Goal: Transaction & Acquisition: Purchase product/service

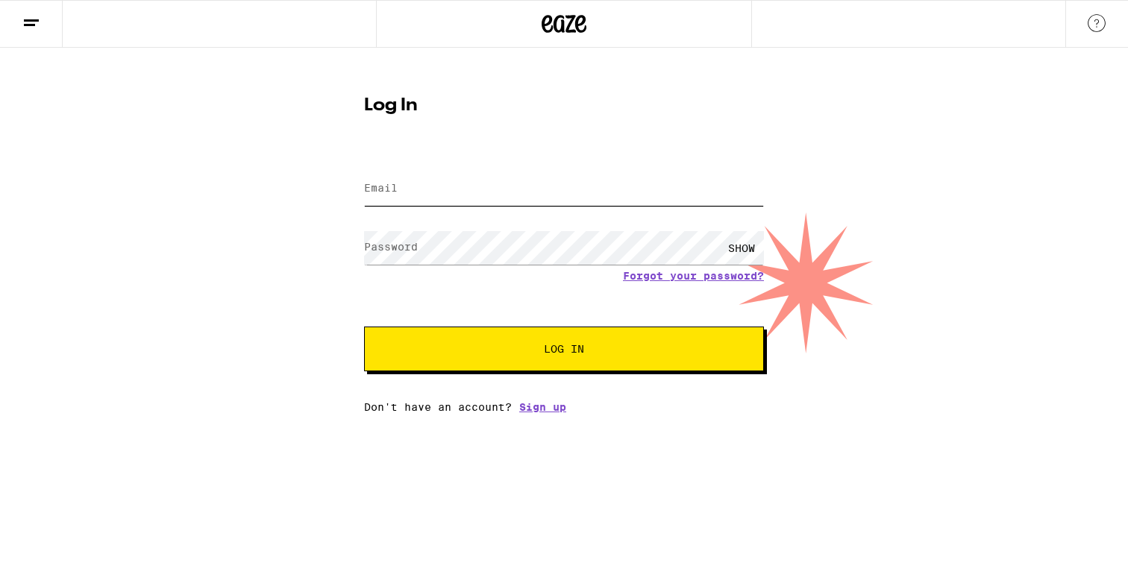
click at [509, 197] on input "Email" at bounding box center [564, 189] width 400 height 34
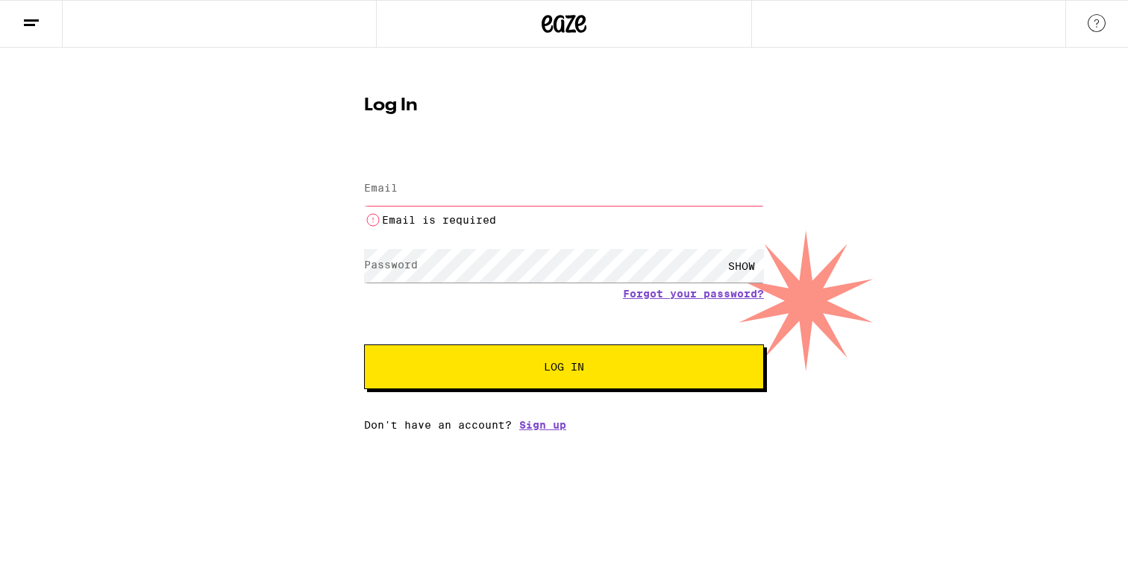
type input "[EMAIL_ADDRESS][DOMAIN_NAME]"
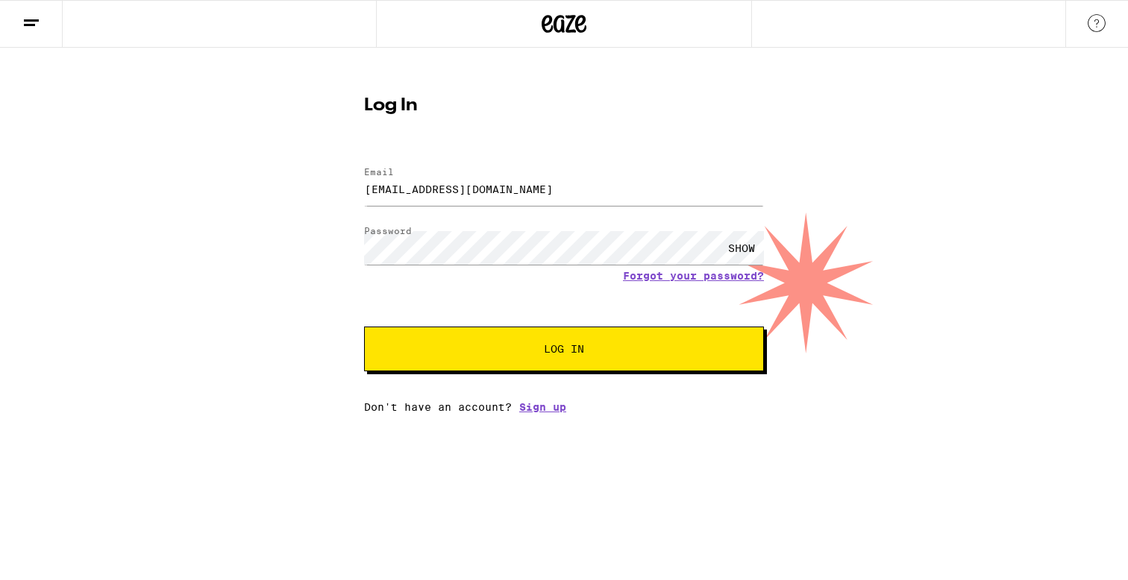
click at [534, 345] on button "Log In" at bounding box center [564, 349] width 400 height 45
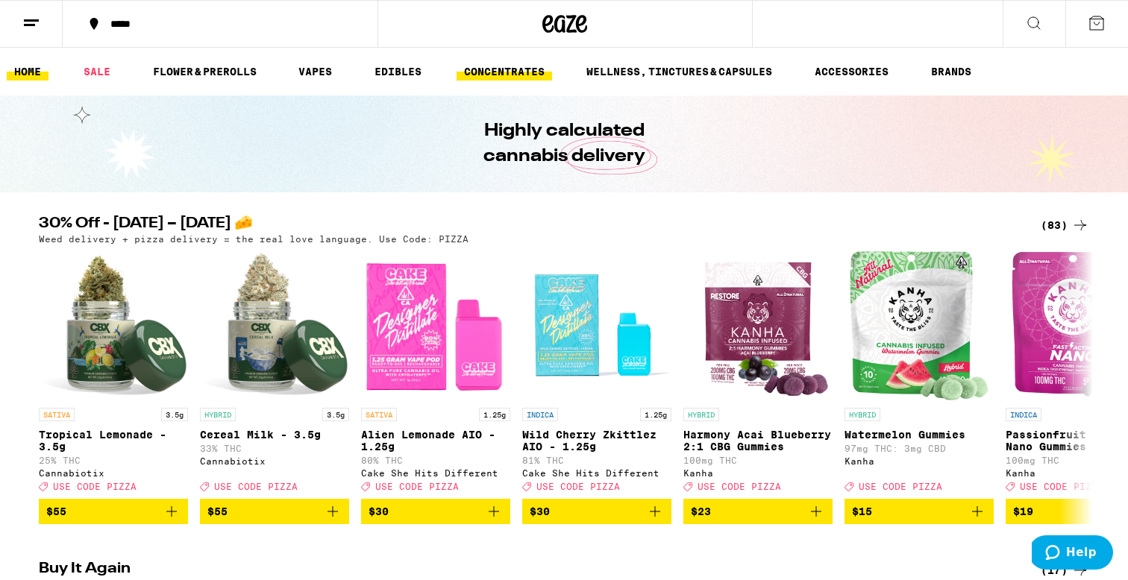
click at [503, 81] on link "CONCENTRATES" at bounding box center [503, 72] width 95 height 18
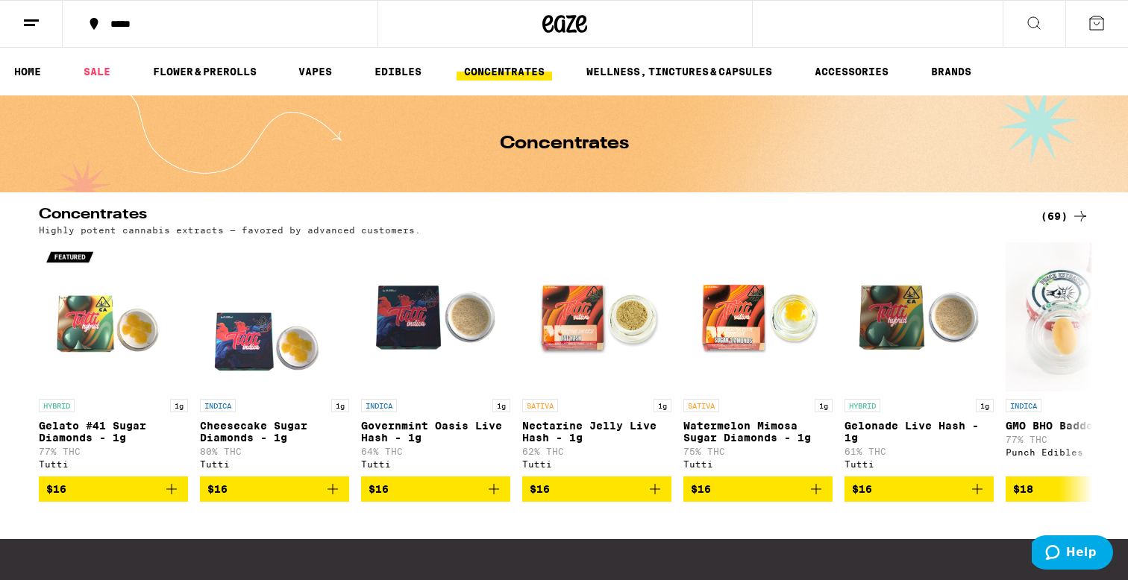
click at [1066, 222] on div "(69)" at bounding box center [1064, 216] width 48 height 18
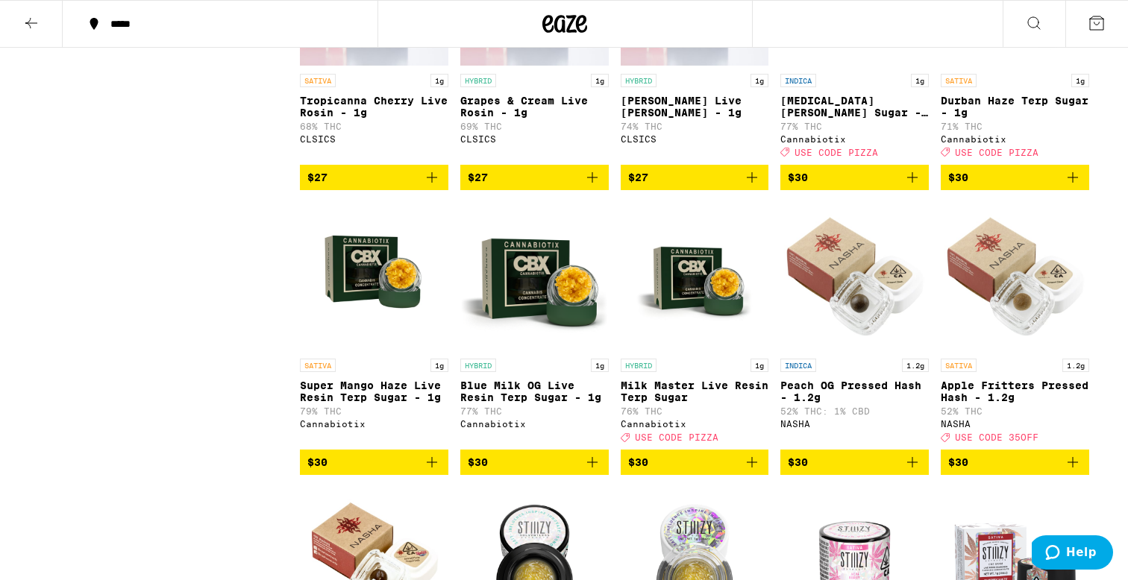
scroll to position [2743, 0]
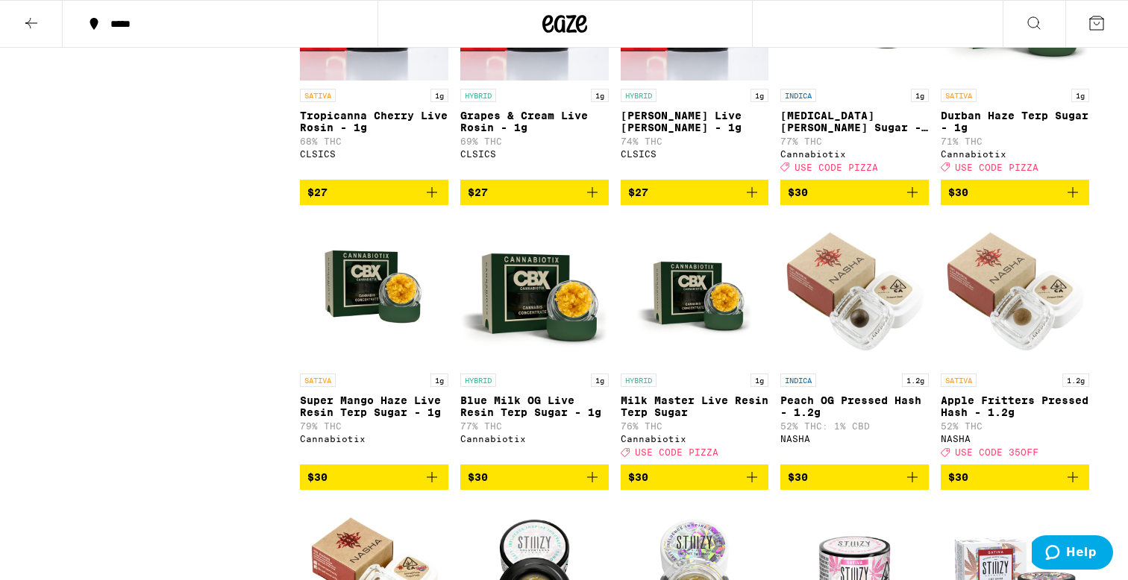
click at [914, 201] on icon "Add to bag" at bounding box center [912, 192] width 18 height 18
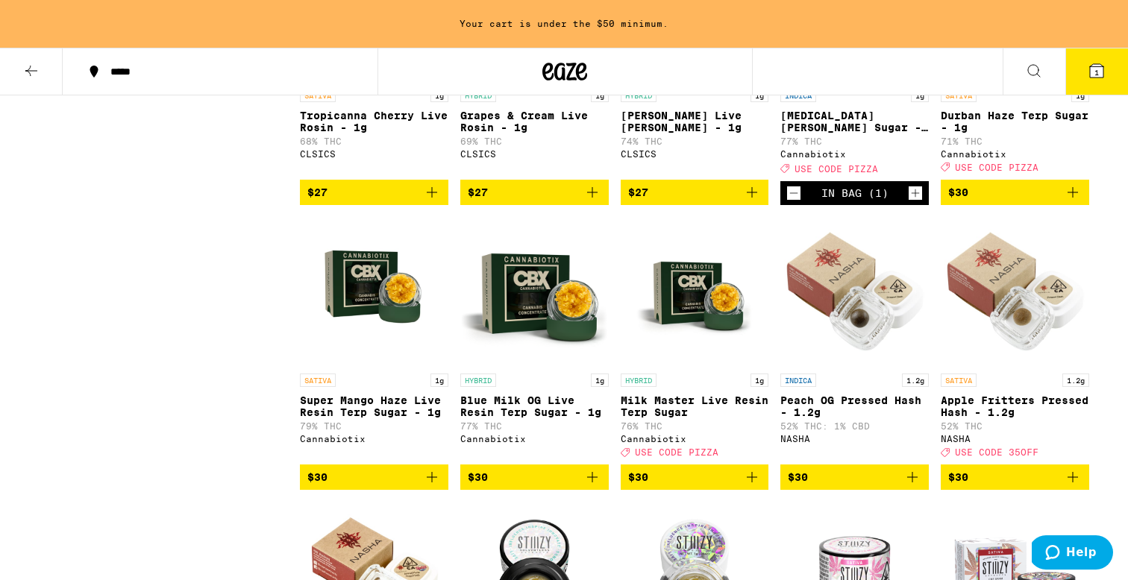
scroll to position [2861, 0]
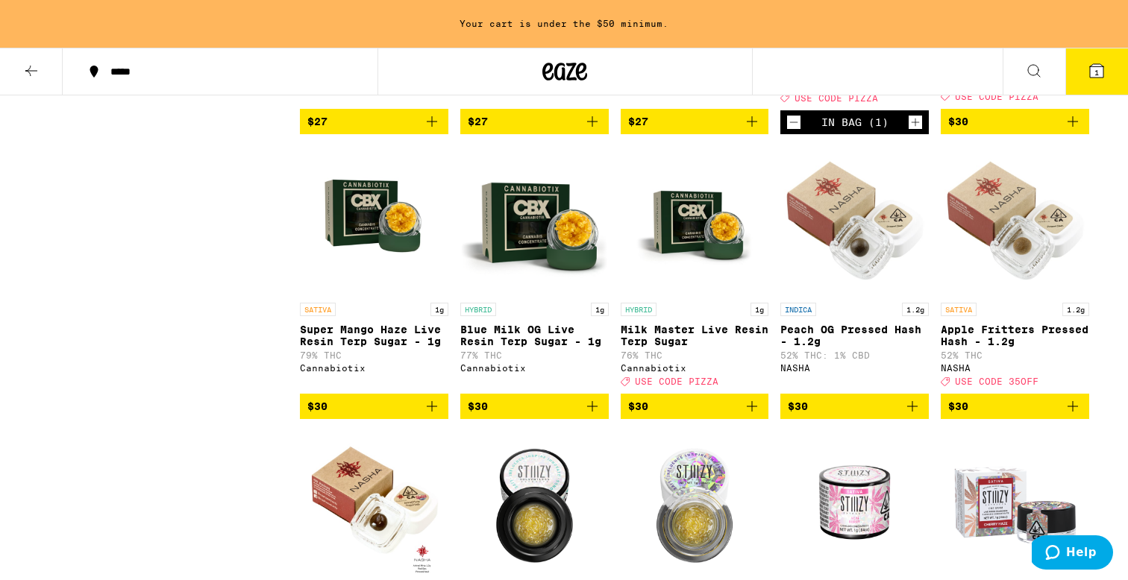
click at [591, 412] on icon "Add to bag" at bounding box center [592, 406] width 10 height 10
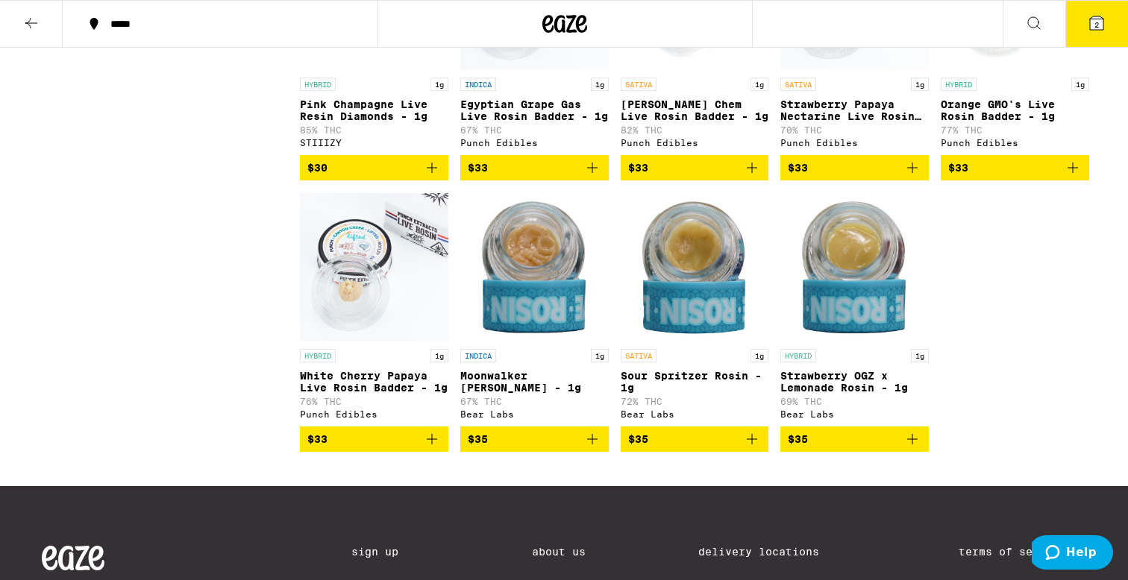
scroll to position [3623, 0]
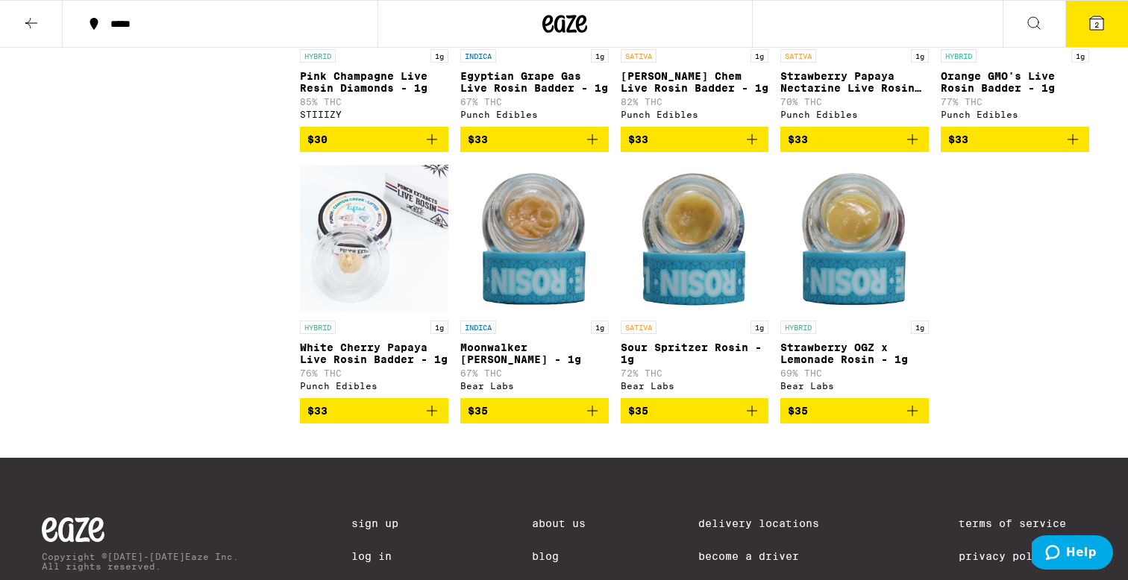
click at [1078, 148] on icon "Add to bag" at bounding box center [1073, 140] width 18 height 18
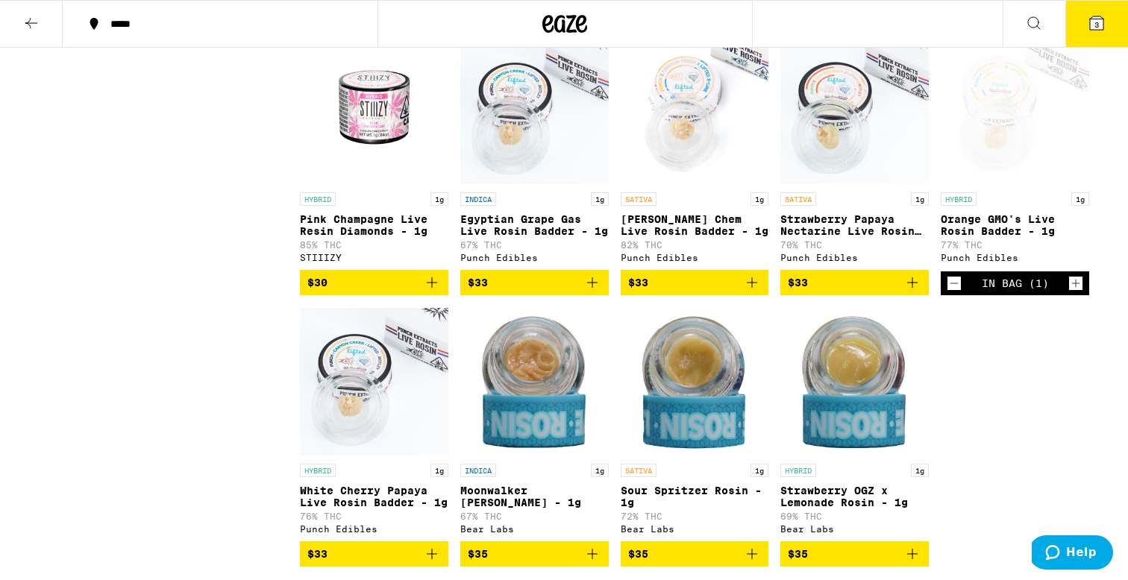
scroll to position [3456, 0]
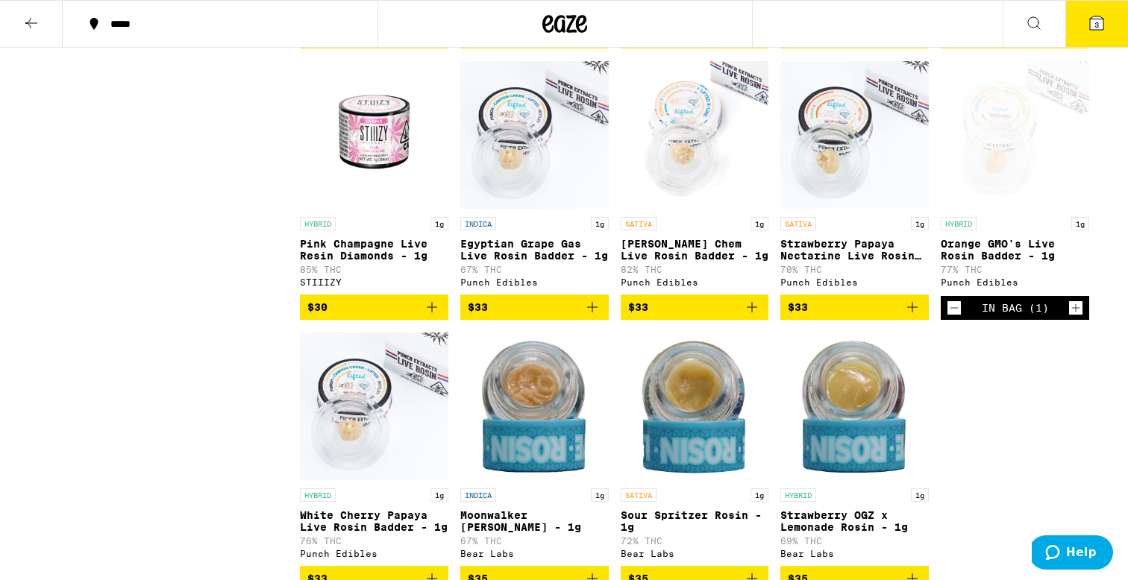
click at [956, 317] on icon "Decrement" at bounding box center [953, 308] width 13 height 18
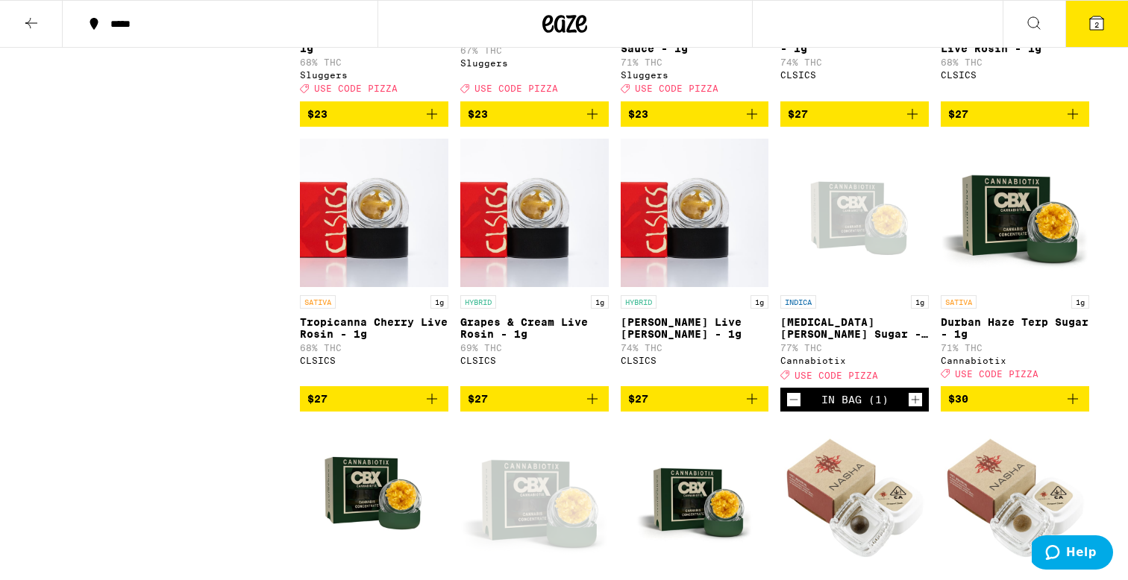
scroll to position [2488, 0]
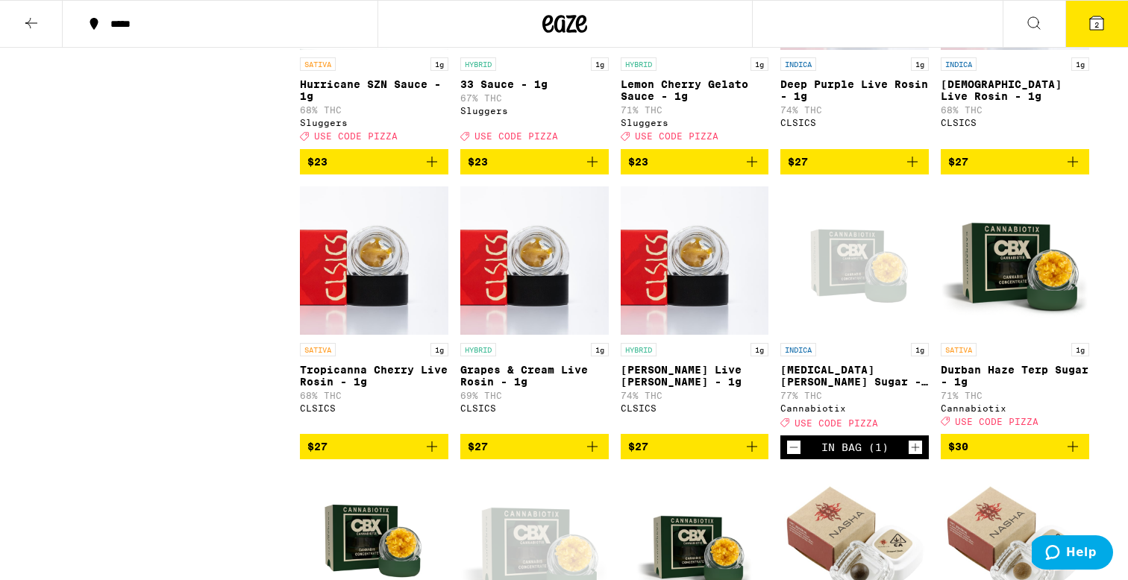
click at [916, 171] on icon "Add to bag" at bounding box center [912, 162] width 18 height 18
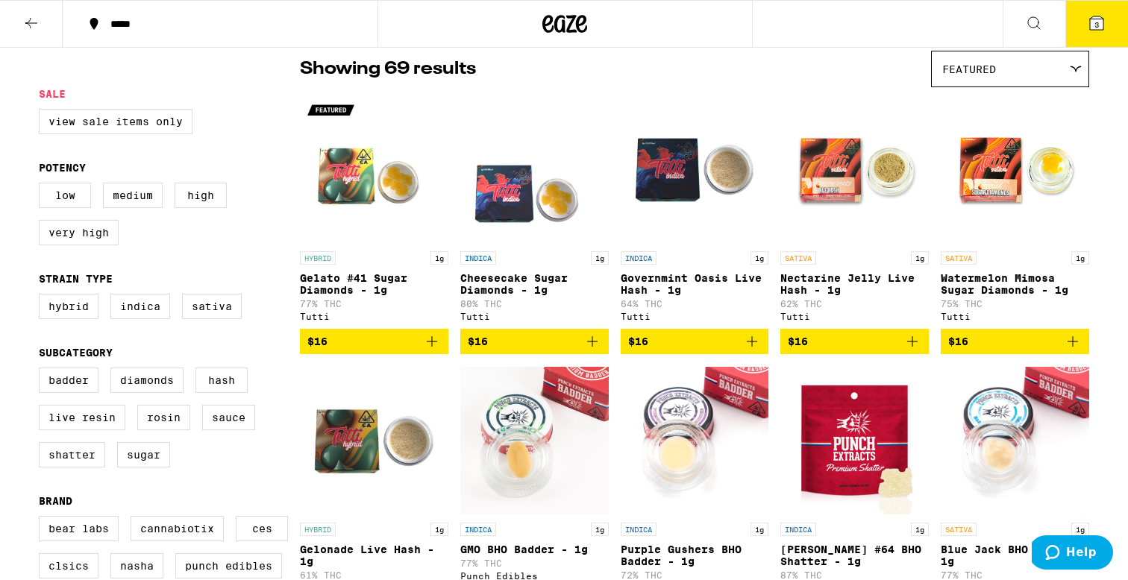
scroll to position [0, 0]
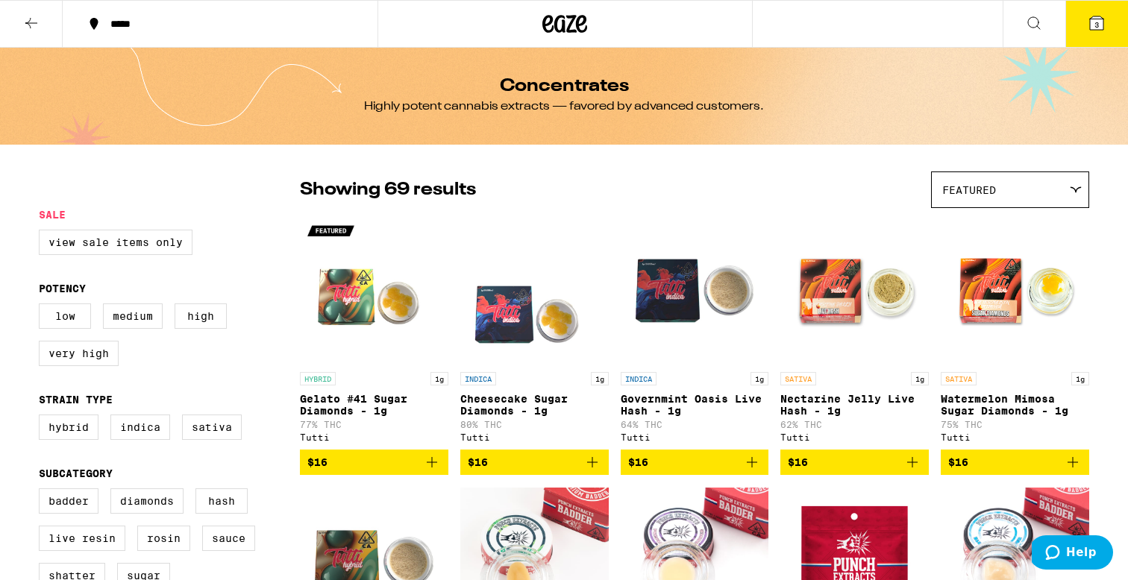
click at [618, 101] on div "Highly potent cannabis extracts — favored by advanced customers." at bounding box center [564, 106] width 400 height 16
click at [571, 31] on icon at bounding box center [565, 24] width 22 height 18
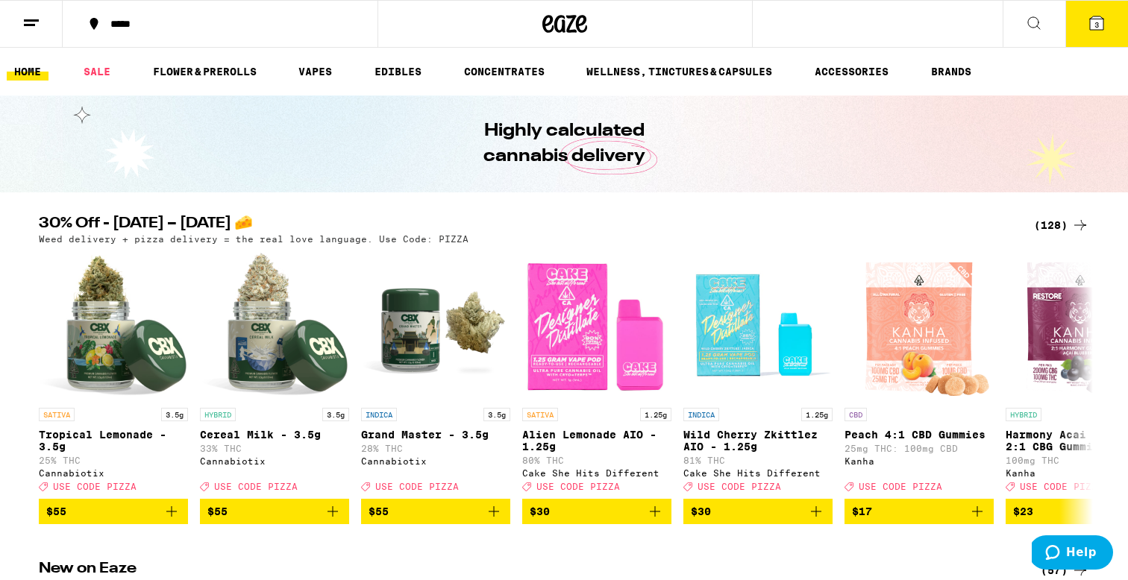
scroll to position [11, 0]
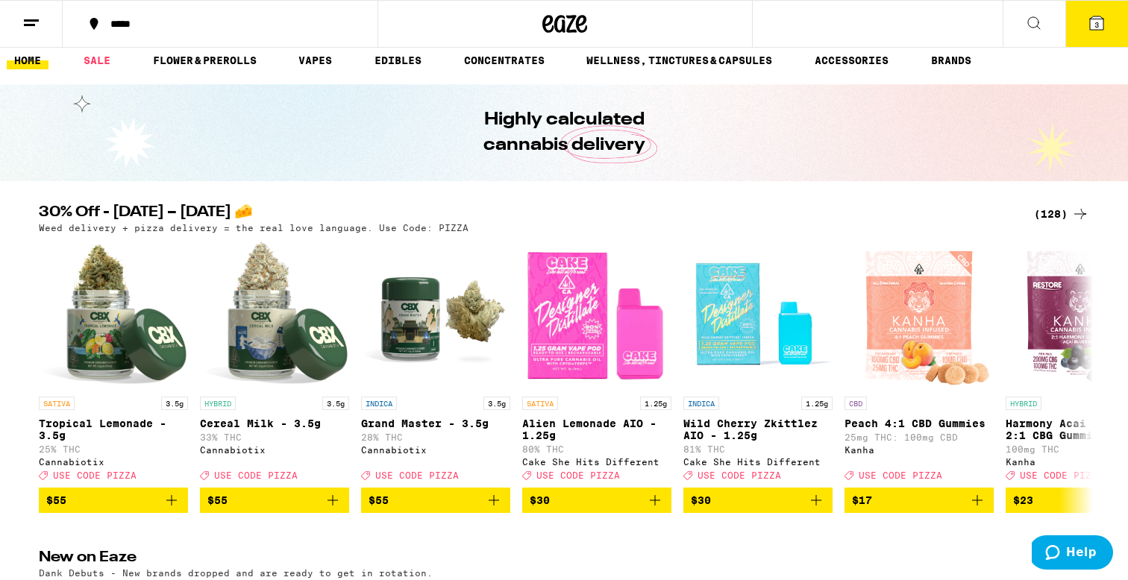
click at [1040, 214] on div "(128)" at bounding box center [1061, 214] width 55 height 18
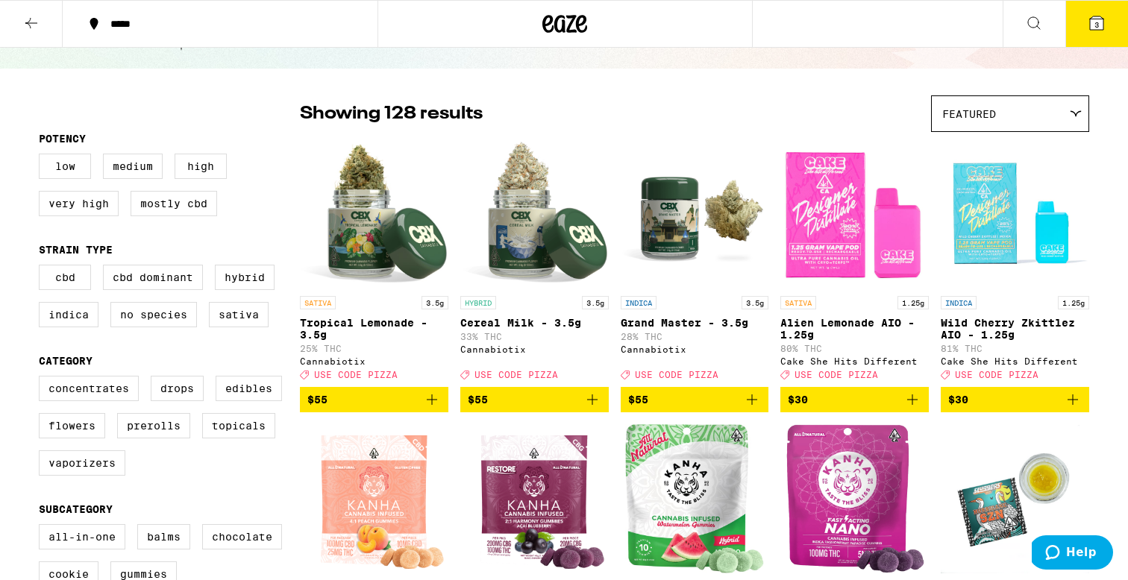
scroll to position [222, 0]
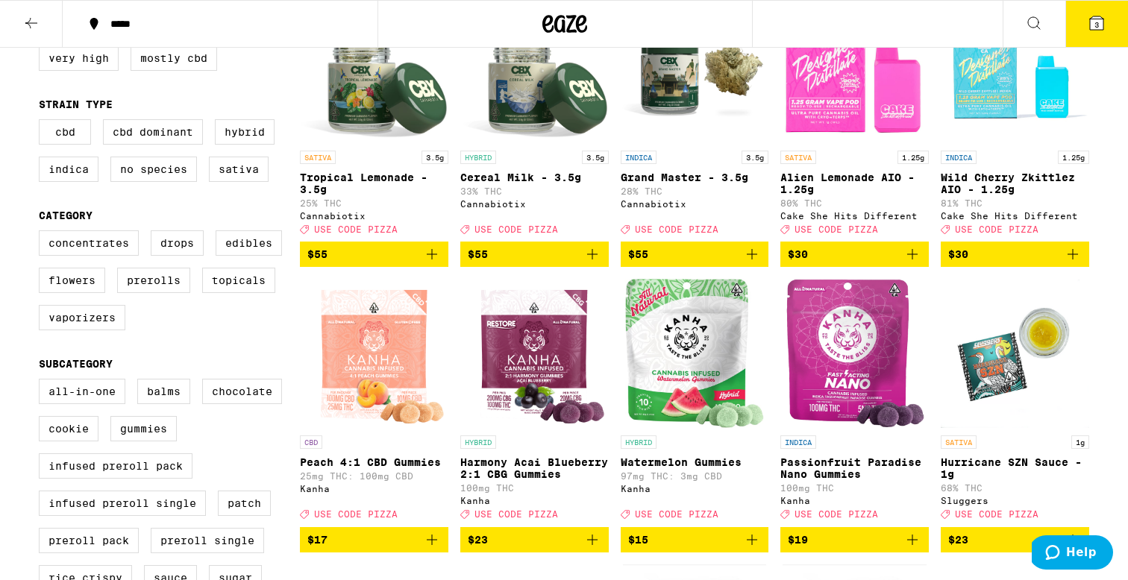
click at [98, 242] on fieldset "Category Concentrates Drops Edibles Flowers Prerolls Topicals Vaporizers" at bounding box center [169, 276] width 261 height 133
click at [81, 256] on label "Concentrates" at bounding box center [89, 242] width 100 height 25
click at [43, 233] on input "Concentrates" at bounding box center [42, 233] width 1 height 1
checkbox input "true"
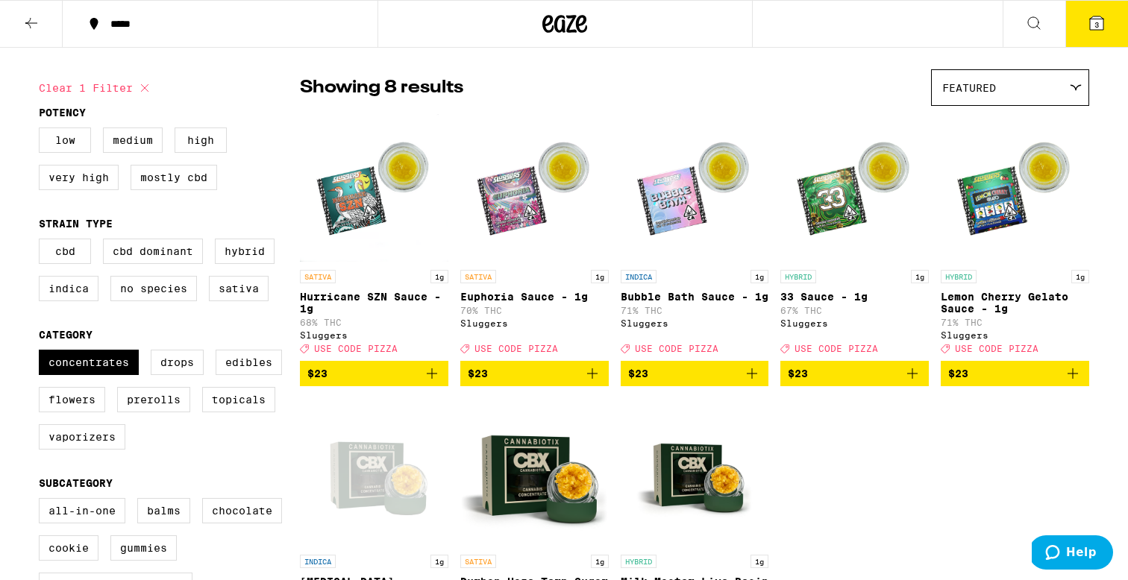
scroll to position [125, 0]
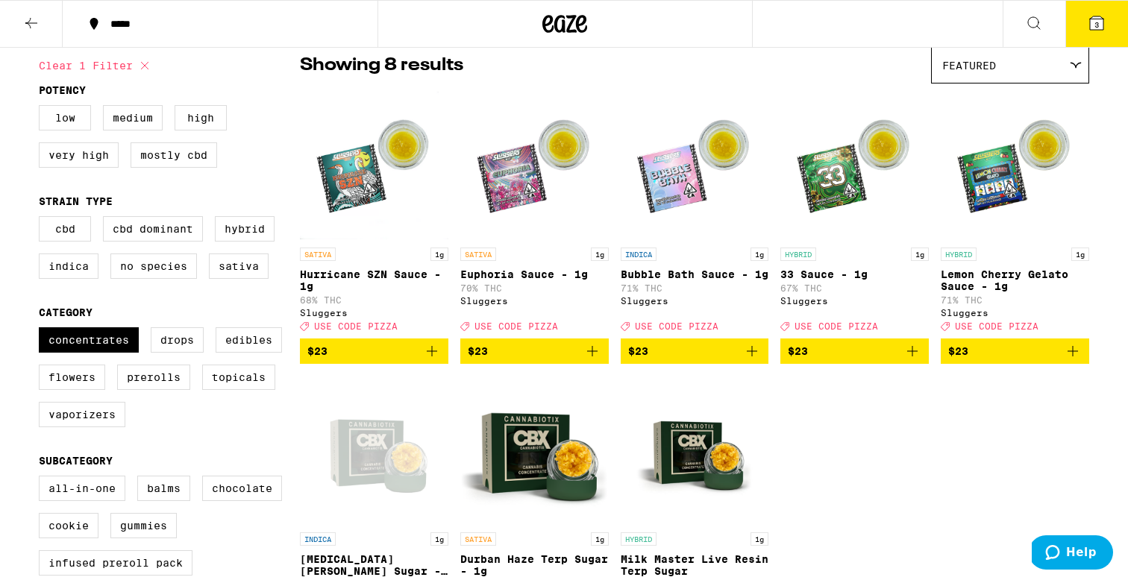
click at [912, 357] on icon "Add to bag" at bounding box center [912, 351] width 10 height 10
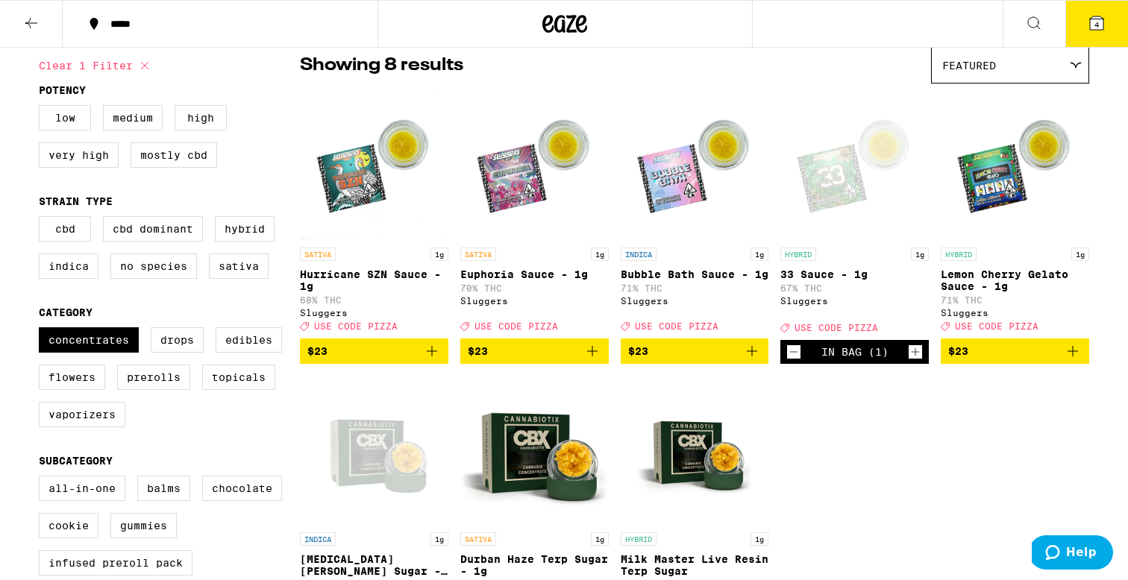
click at [1074, 360] on icon "Add to bag" at bounding box center [1073, 351] width 18 height 18
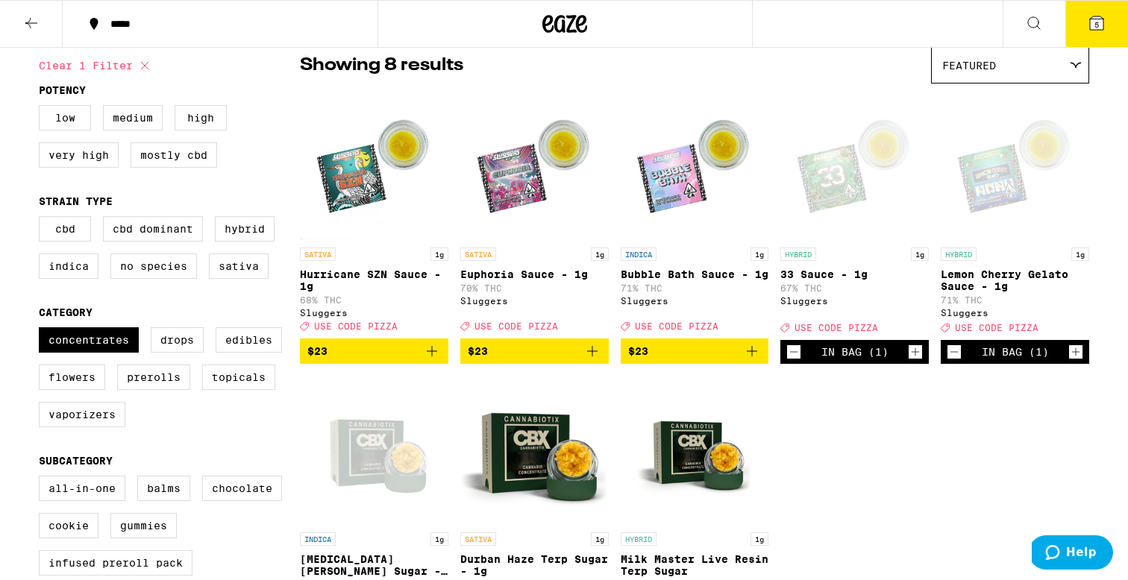
click at [1087, 26] on button "5" at bounding box center [1096, 24] width 63 height 46
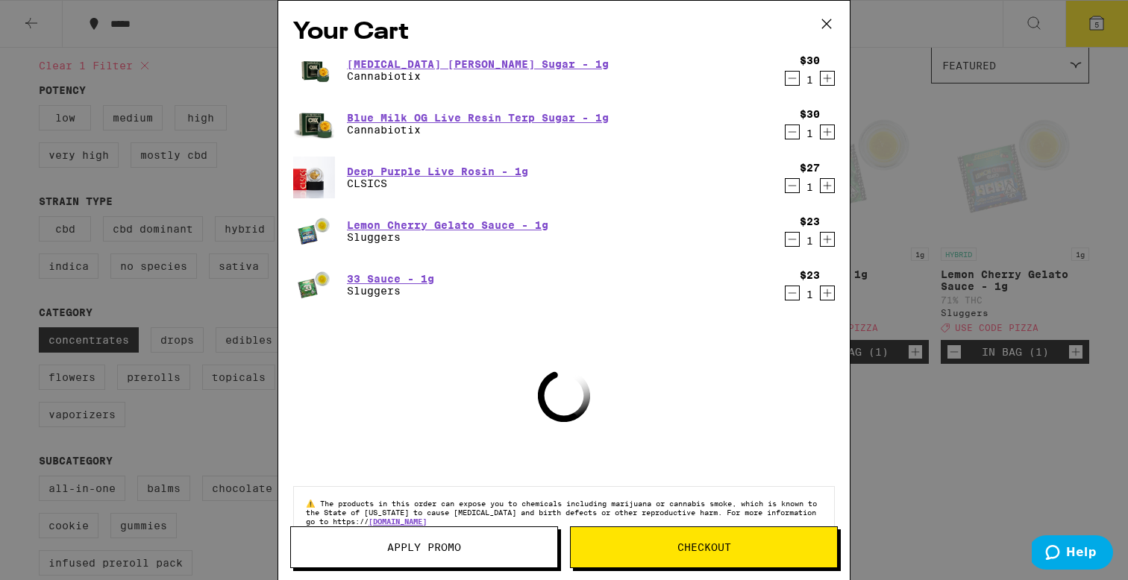
click at [447, 542] on span "Apply Promo" at bounding box center [424, 547] width 74 height 10
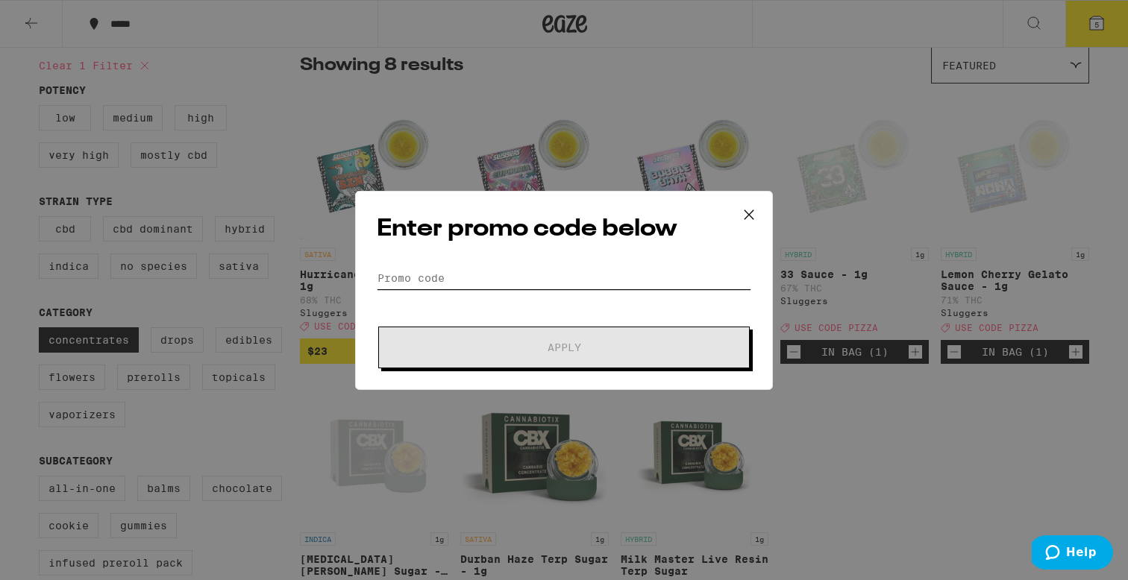
click at [522, 280] on input "Promo Code" at bounding box center [564, 278] width 374 height 22
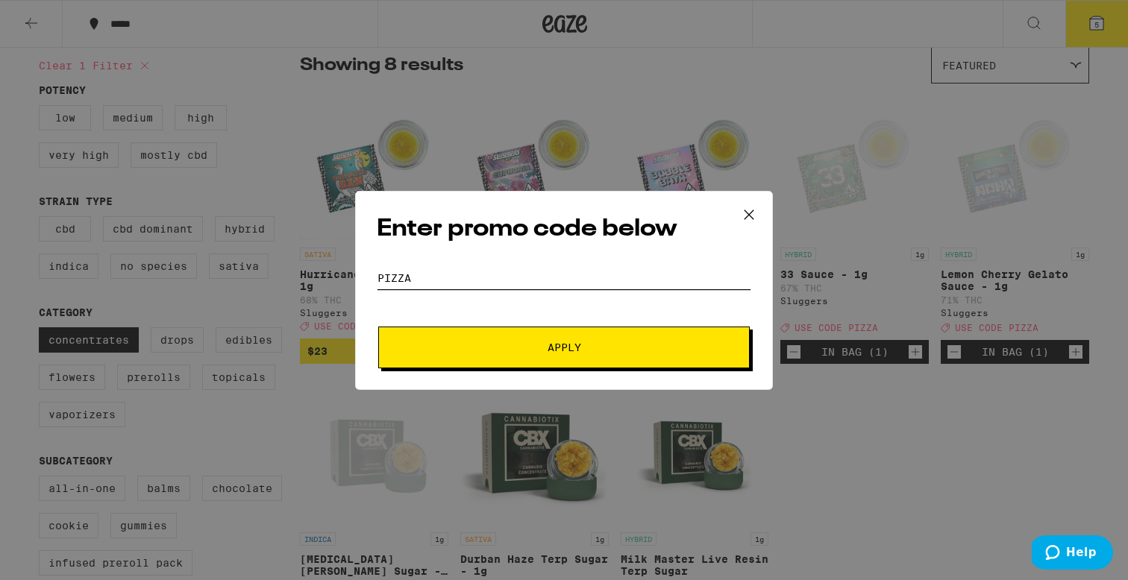
type input "pizza"
click at [378, 327] on button "Apply" at bounding box center [563, 348] width 371 height 42
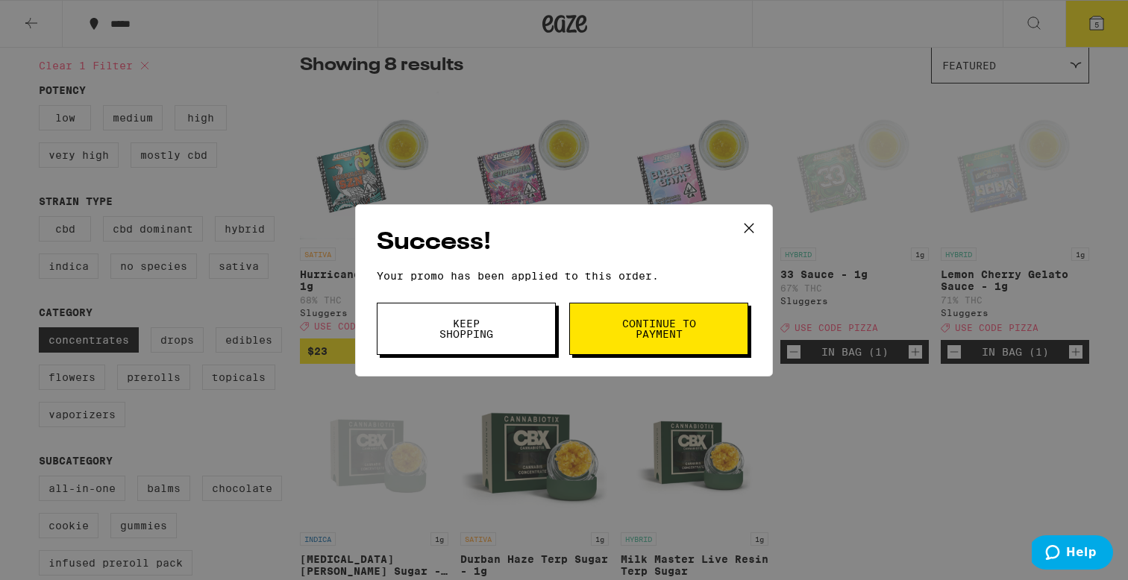
click at [668, 323] on span "Continue to payment" at bounding box center [659, 328] width 76 height 21
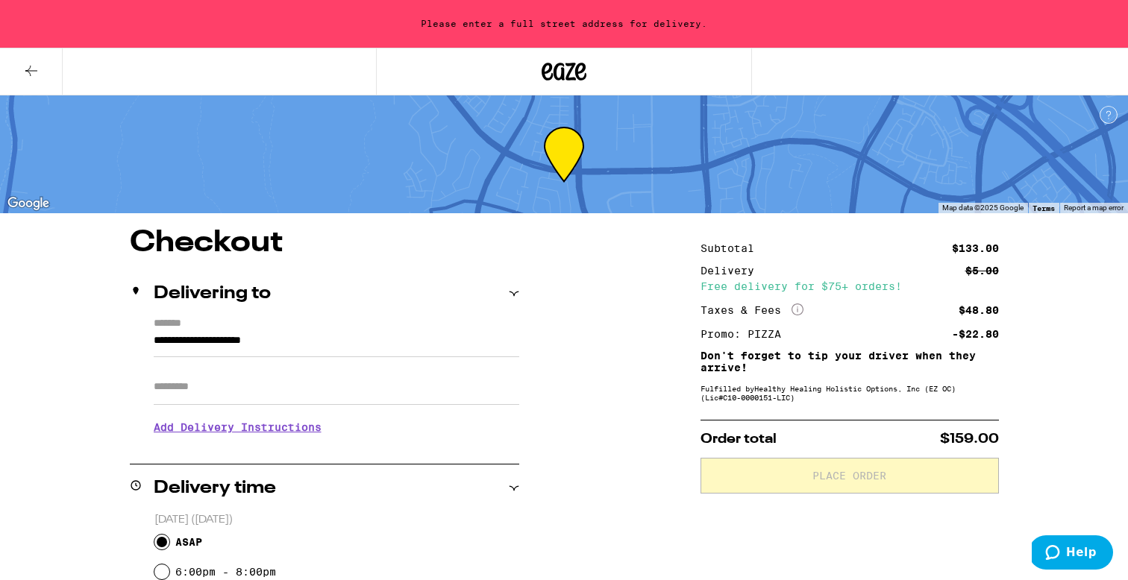
click at [48, 60] on button at bounding box center [31, 71] width 63 height 47
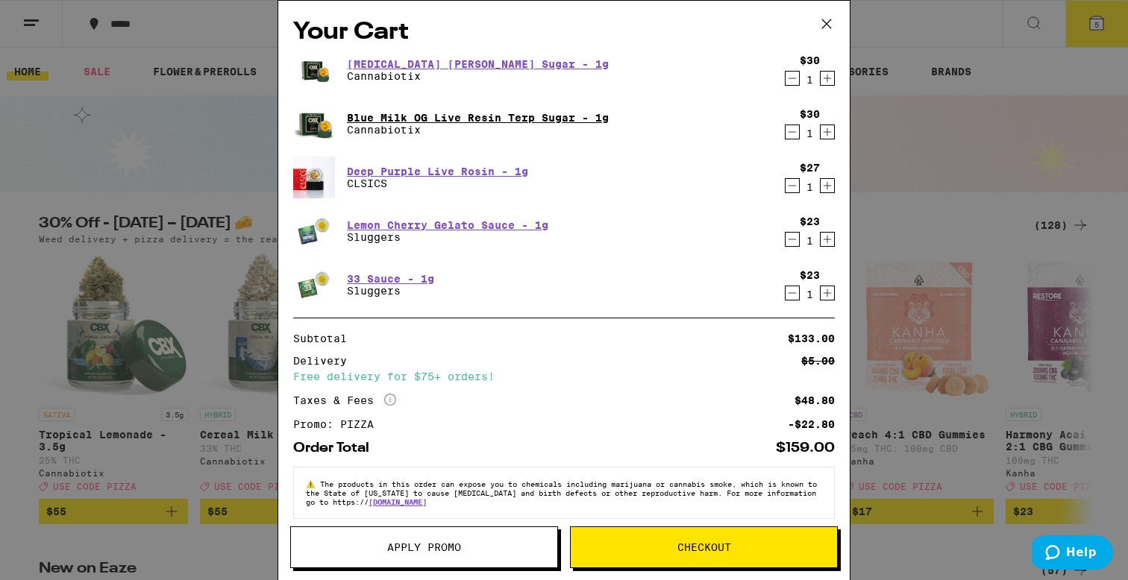
click at [604, 118] on link "Blue Milk OG Live Resin Terp Sugar - 1g" at bounding box center [478, 118] width 262 height 12
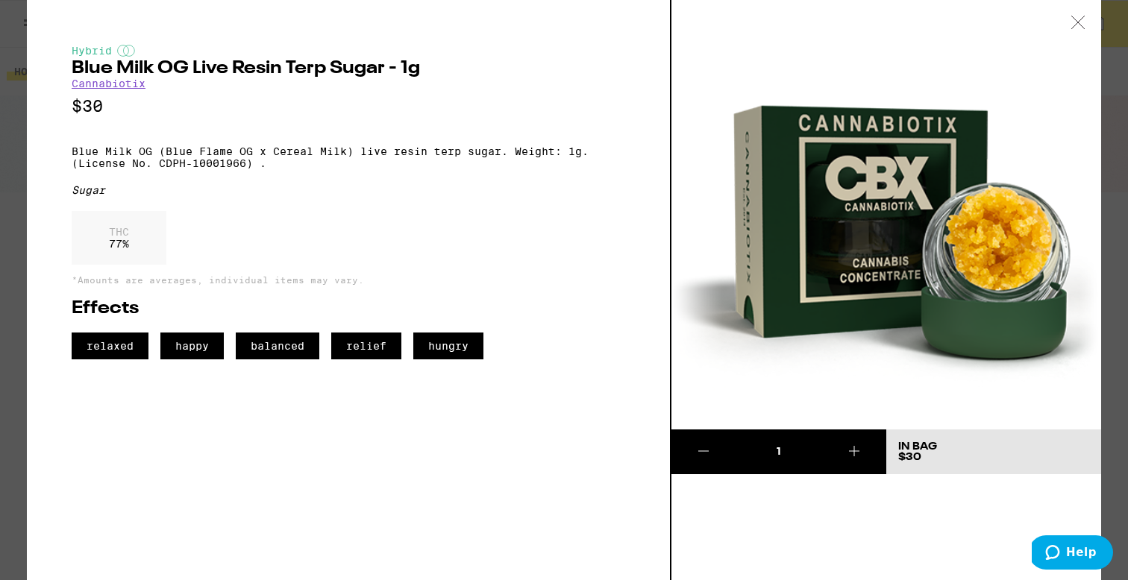
click at [1078, 28] on icon at bounding box center [1077, 22] width 15 height 13
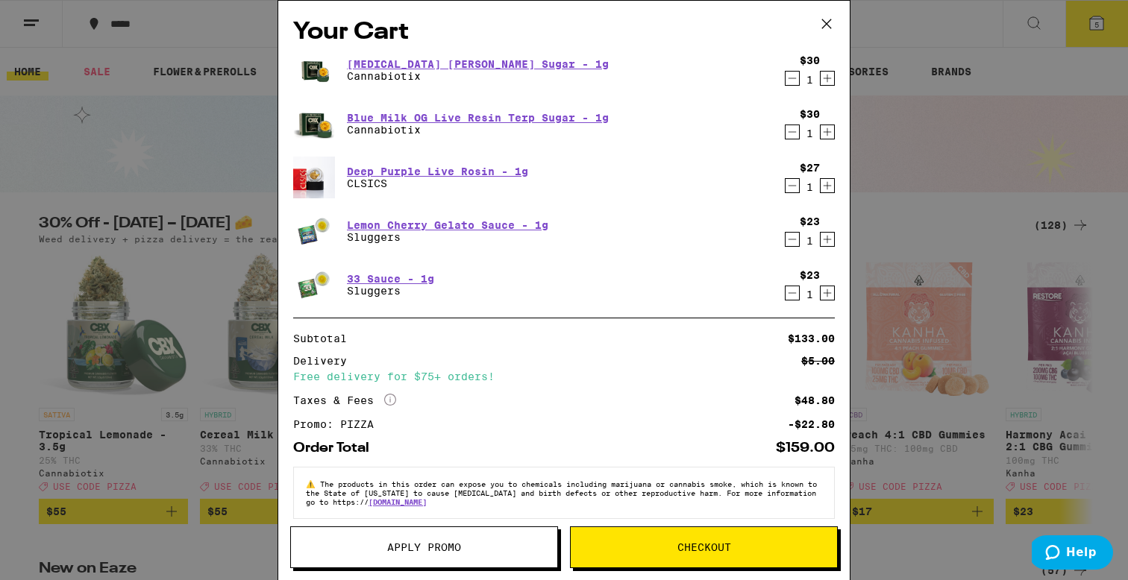
click at [794, 82] on icon "Decrement" at bounding box center [791, 78] width 13 height 18
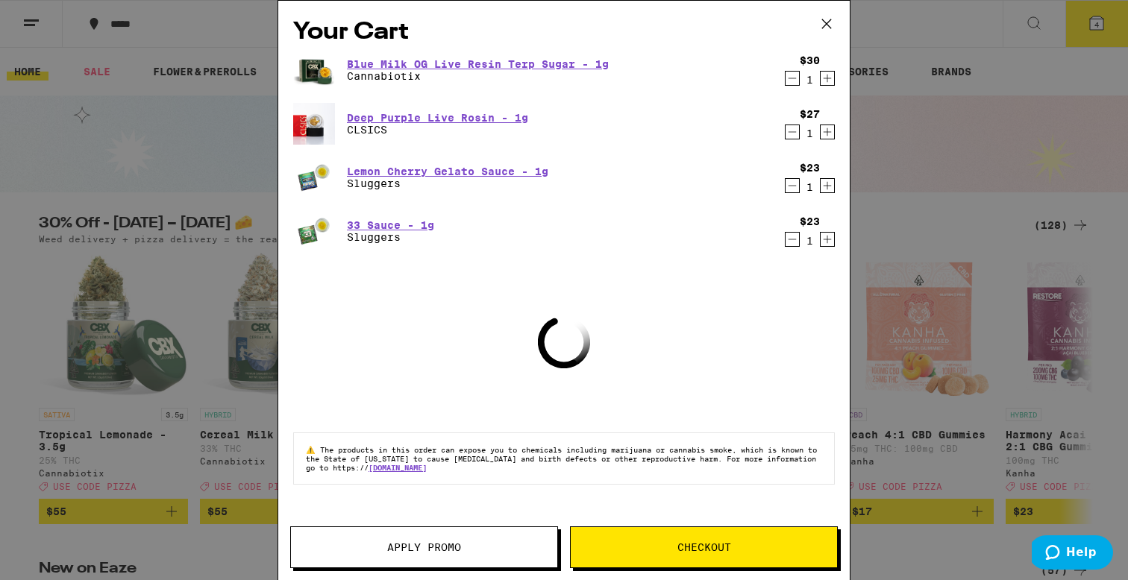
click at [793, 78] on icon "Decrement" at bounding box center [791, 78] width 13 height 18
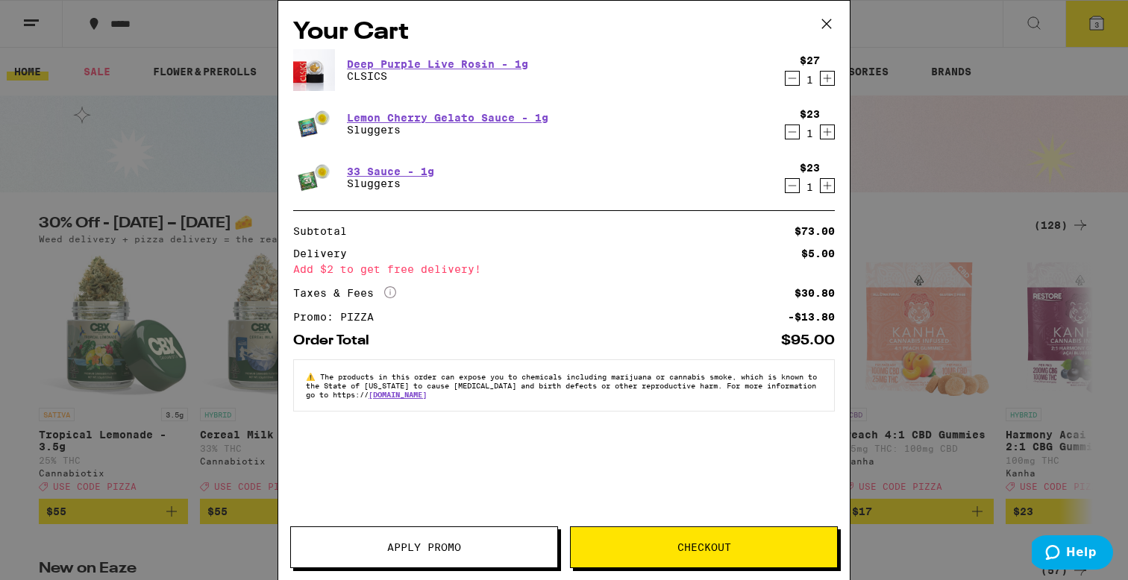
click at [832, 22] on icon at bounding box center [826, 24] width 22 height 22
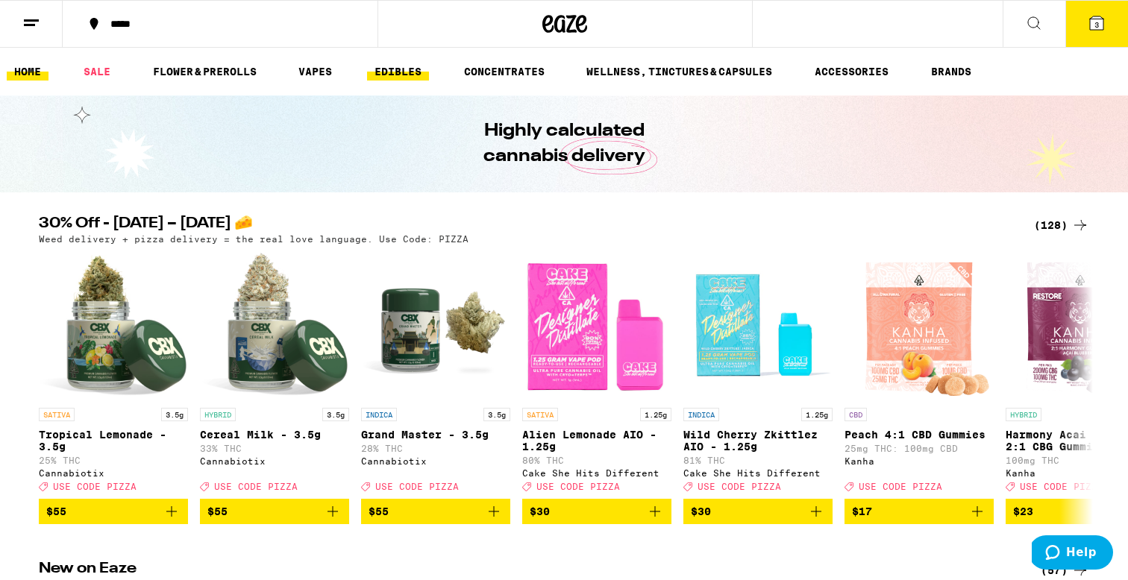
click at [407, 72] on link "EDIBLES" at bounding box center [398, 72] width 62 height 18
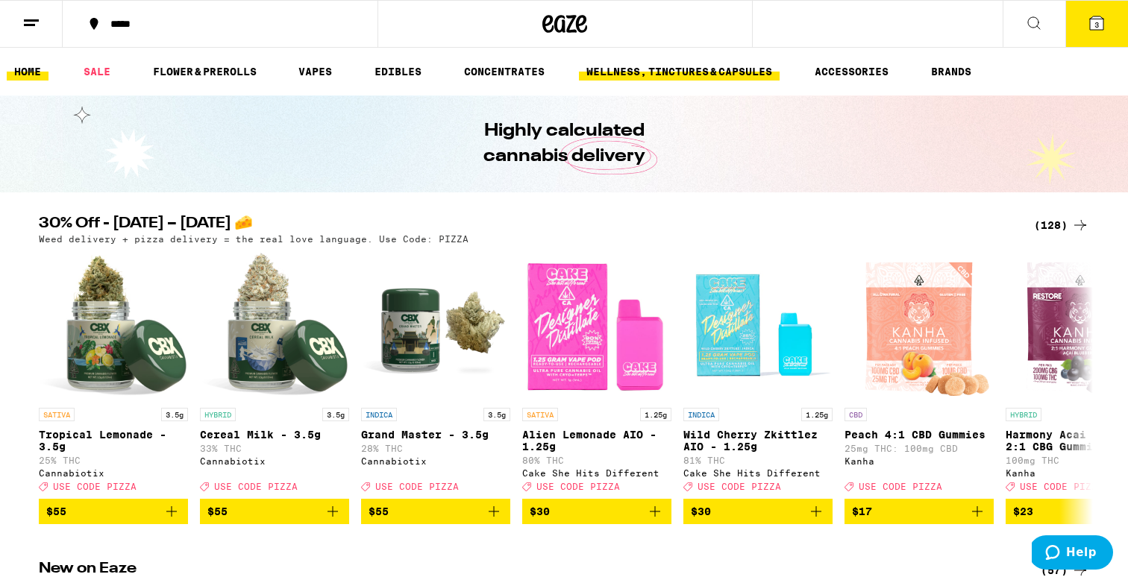
click at [638, 68] on link "WELLNESS, TINCTURES & CAPSULES" at bounding box center [679, 72] width 201 height 18
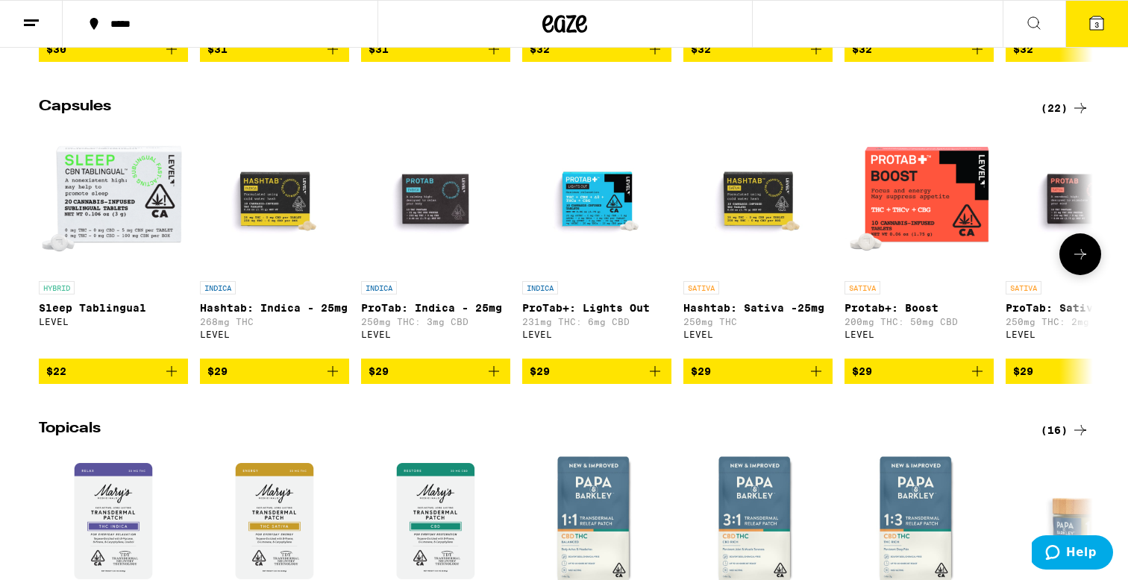
scroll to position [597, 0]
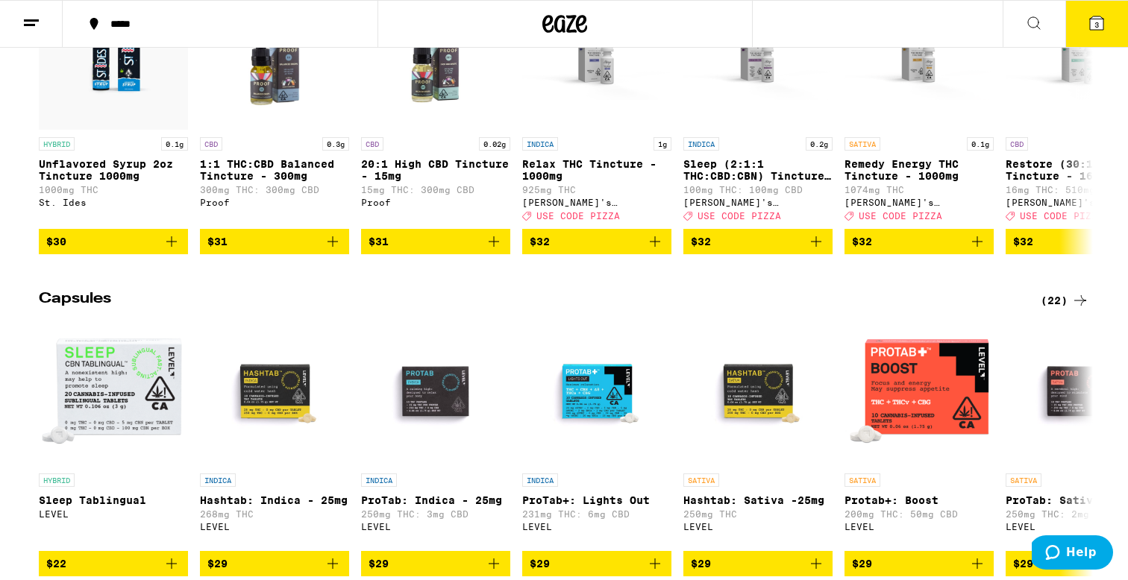
click at [1055, 310] on div "(22)" at bounding box center [1064, 301] width 48 height 18
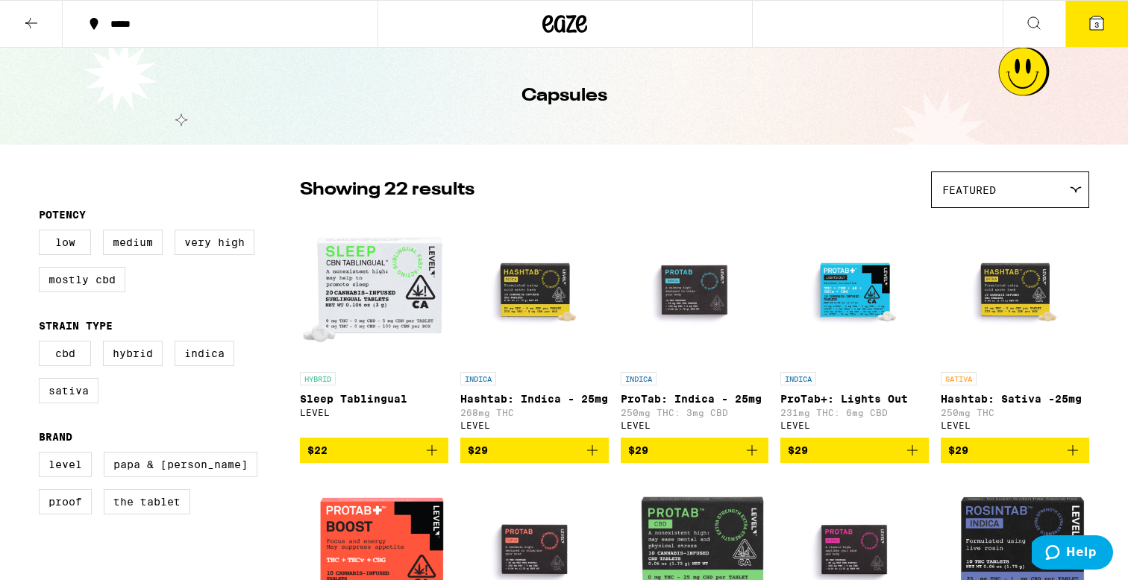
click at [574, 22] on icon at bounding box center [564, 23] width 45 height 27
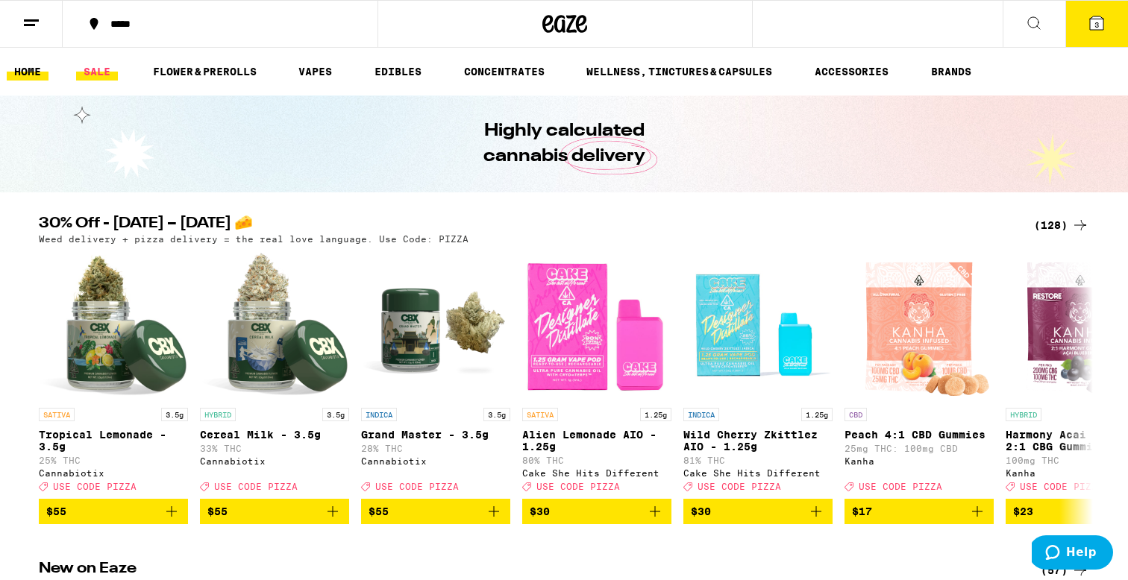
click at [101, 66] on link "SALE" at bounding box center [97, 72] width 42 height 18
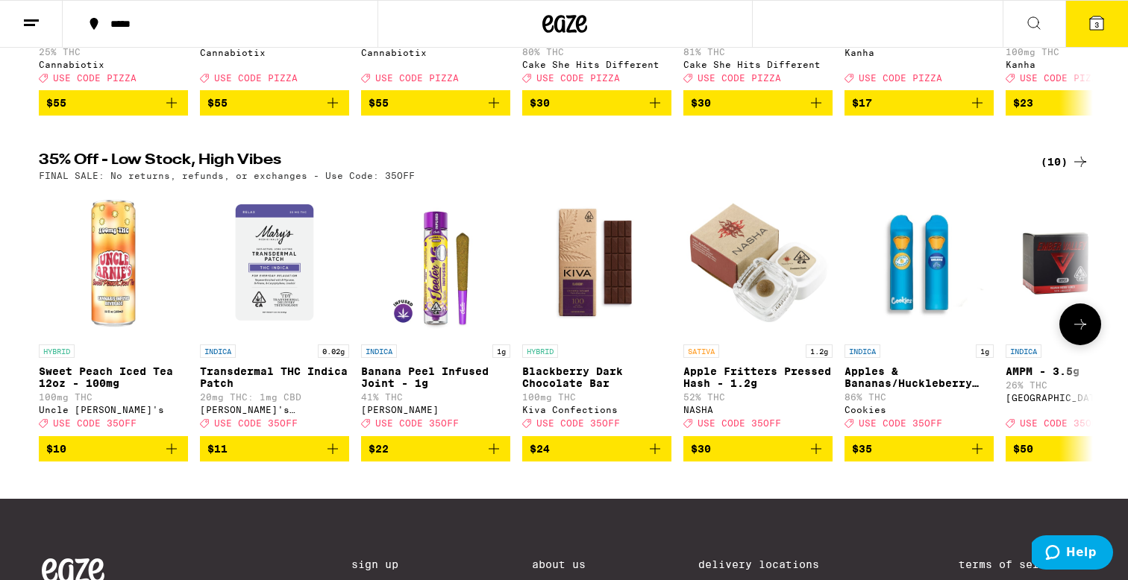
scroll to position [381, 0]
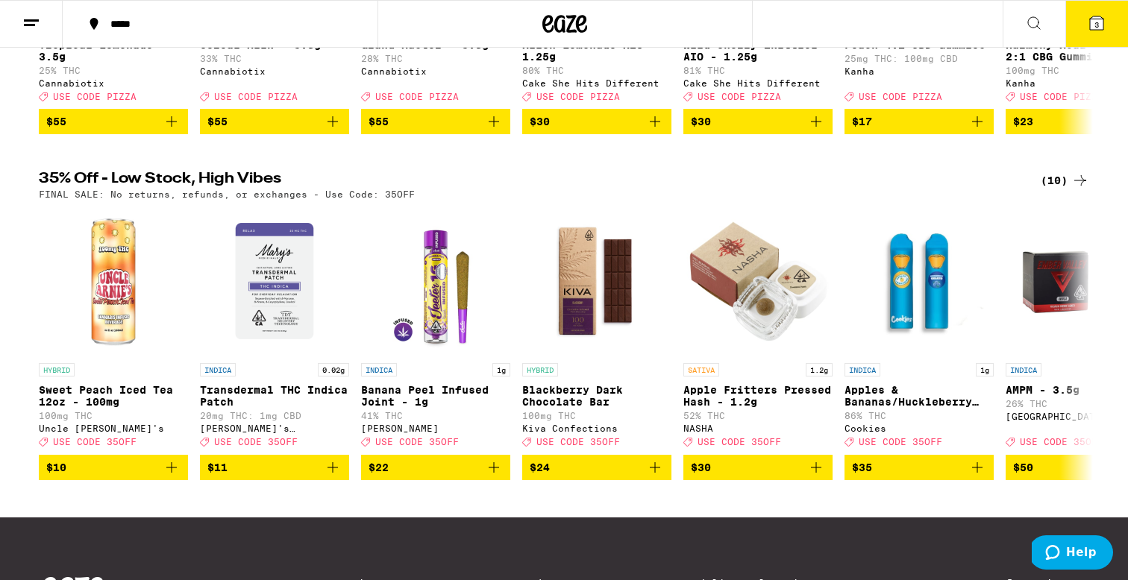
click at [1061, 189] on div "(10)" at bounding box center [1064, 181] width 48 height 18
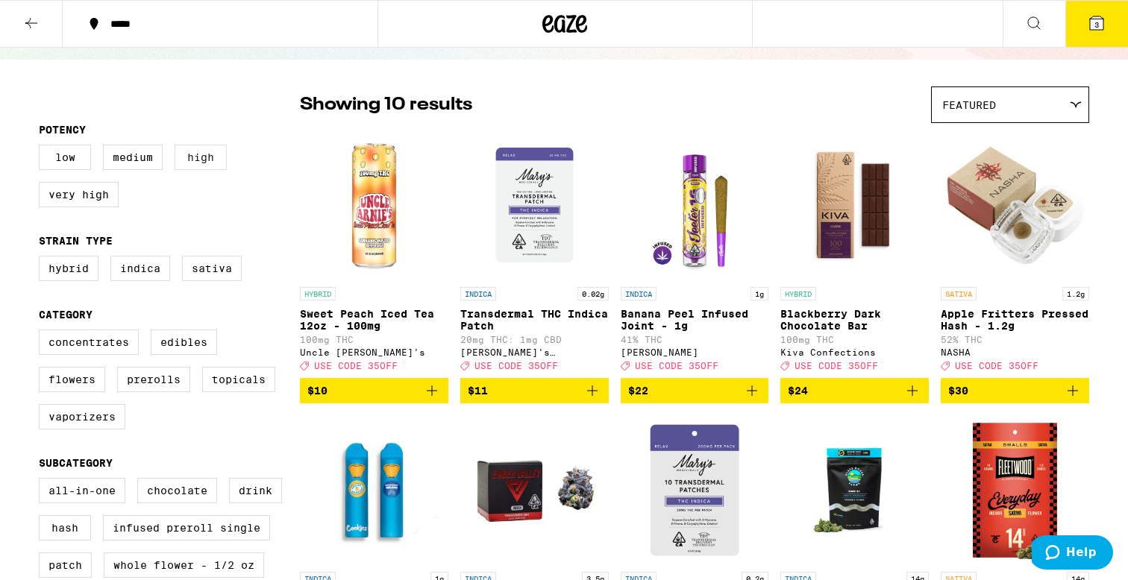
scroll to position [252, 0]
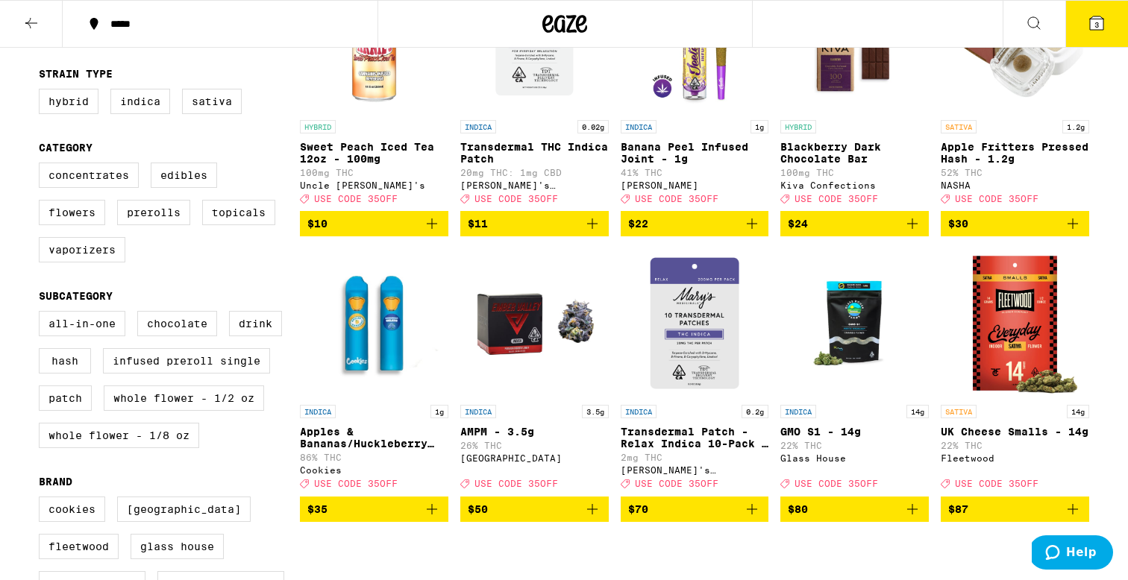
click at [101, 204] on div "Concentrates Edibles Flowers Prerolls Topicals Vaporizers" at bounding box center [169, 219] width 261 height 112
click at [107, 186] on label "Concentrates" at bounding box center [89, 175] width 100 height 25
click at [43, 166] on input "Concentrates" at bounding box center [42, 165] width 1 height 1
checkbox input "true"
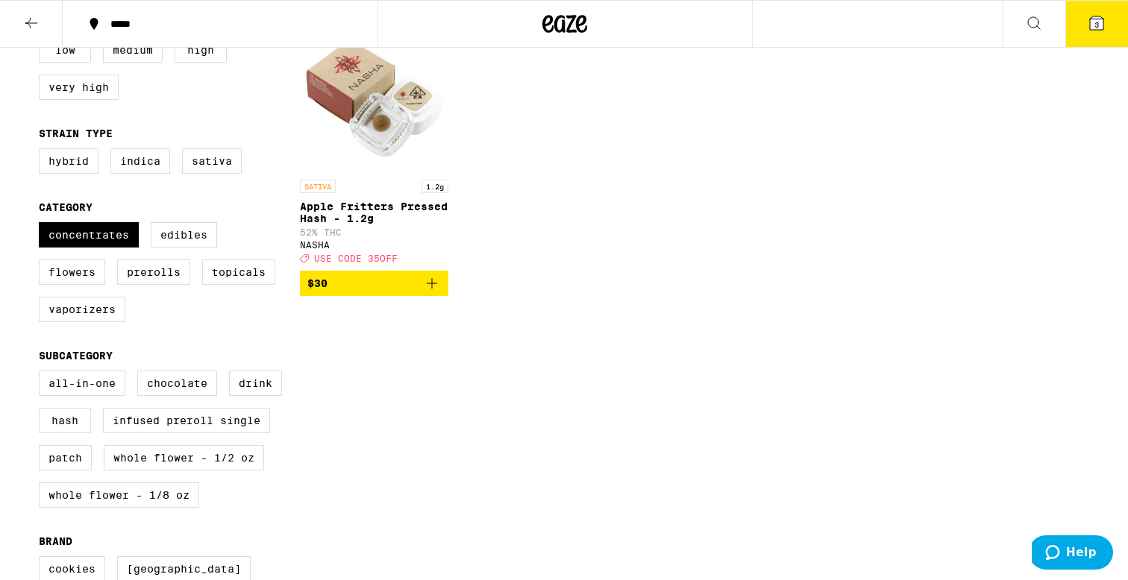
scroll to position [191, 0]
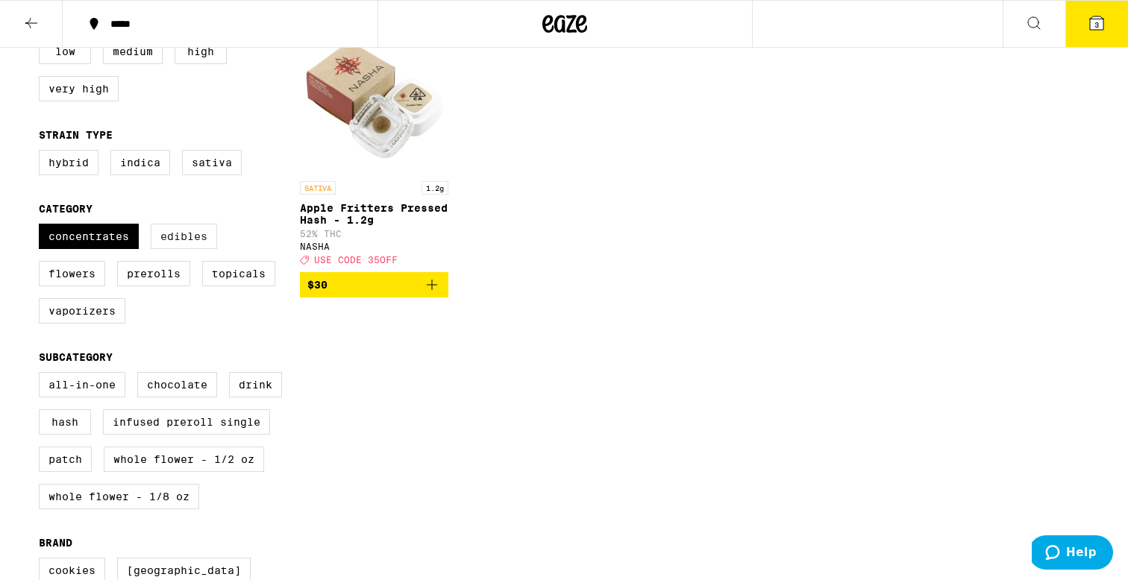
click at [186, 249] on label "Edibles" at bounding box center [184, 236] width 66 height 25
click at [43, 227] on input "Edibles" at bounding box center [42, 226] width 1 height 1
checkbox input "true"
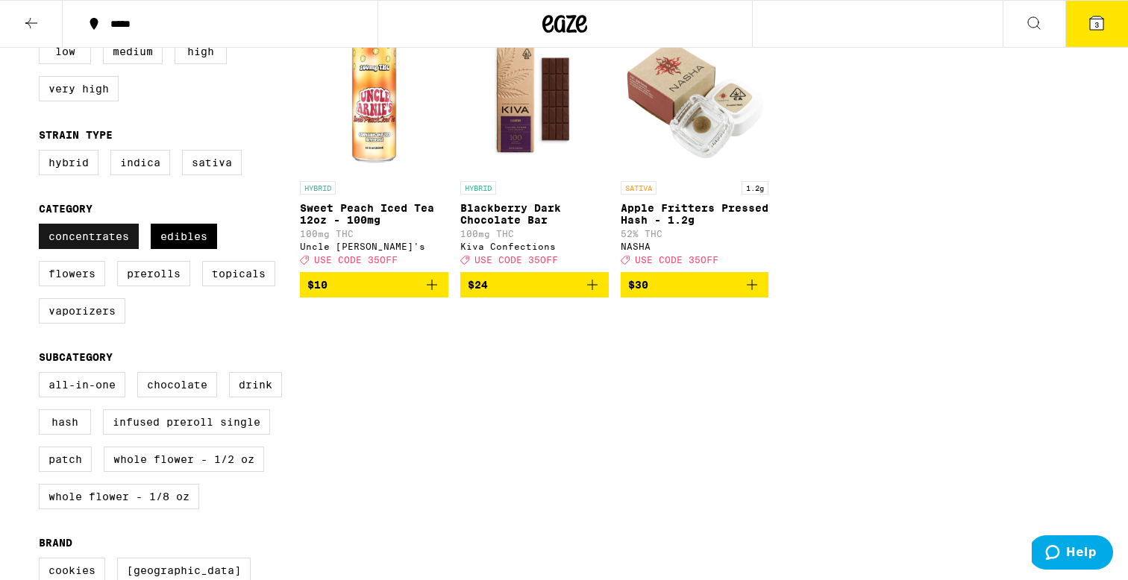
click at [116, 246] on label "Concentrates" at bounding box center [89, 236] width 100 height 25
click at [43, 227] on input "Concentrates" at bounding box center [42, 226] width 1 height 1
checkbox input "false"
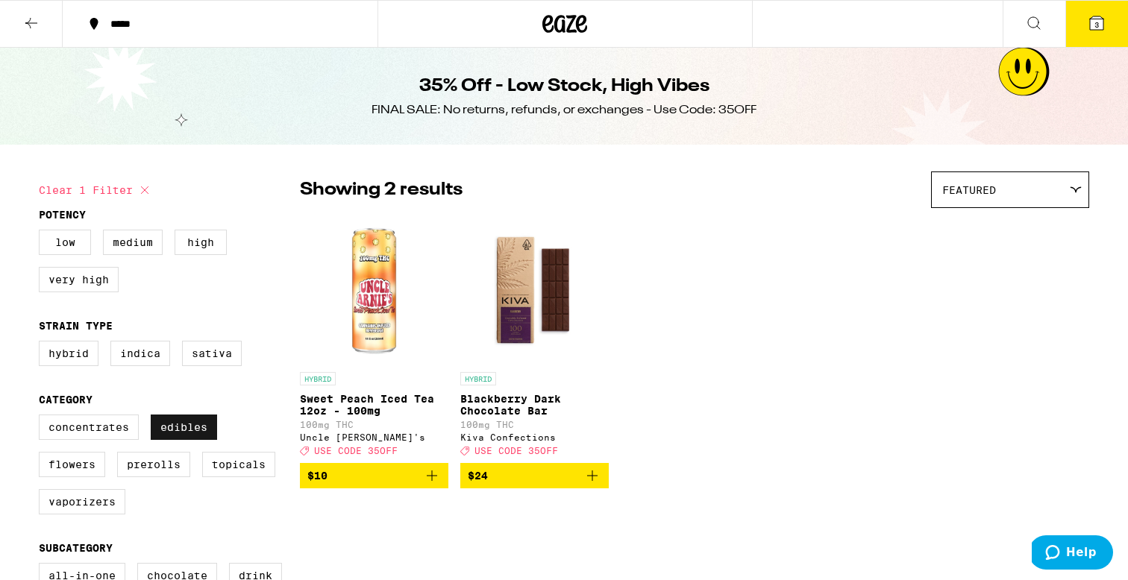
click at [189, 440] on label "Edibles" at bounding box center [184, 427] width 66 height 25
click at [43, 418] on input "Edibles" at bounding box center [42, 417] width 1 height 1
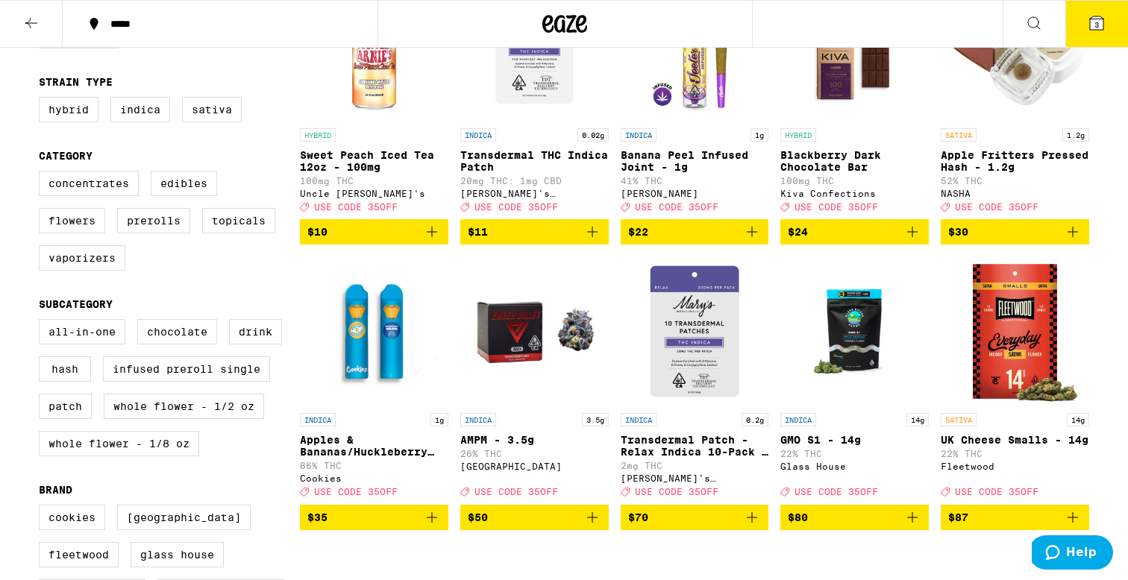
scroll to position [260, 0]
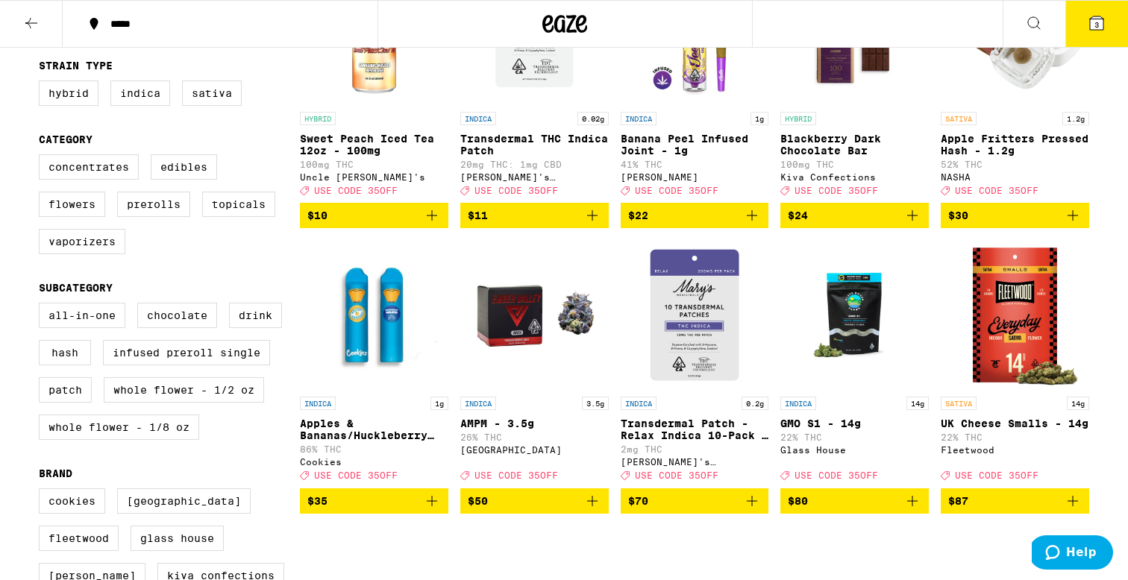
checkbox input "true"
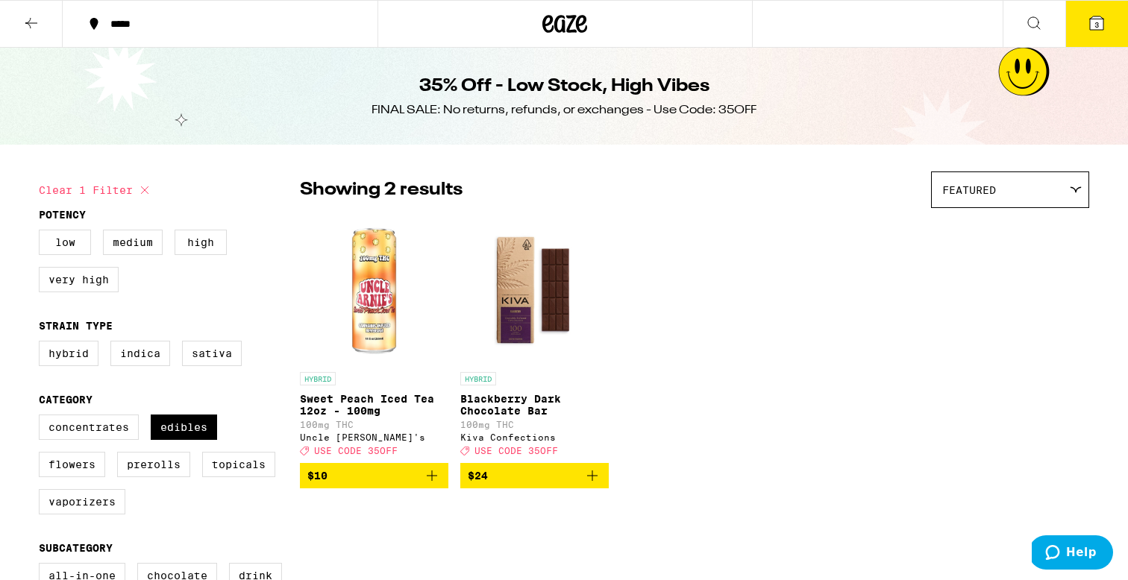
checkbox input "true"
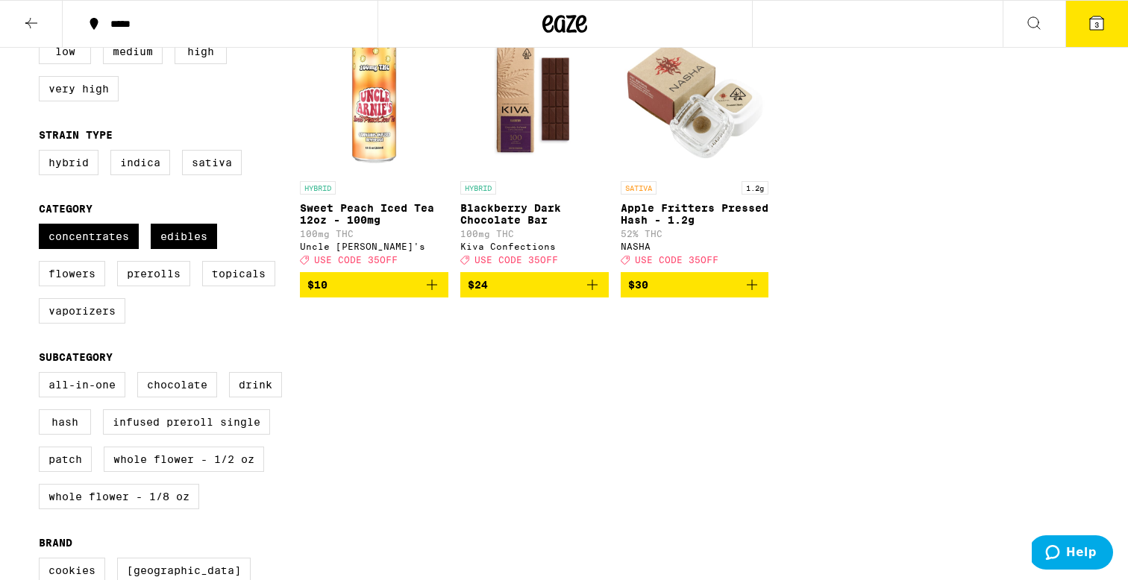
checkbox input "false"
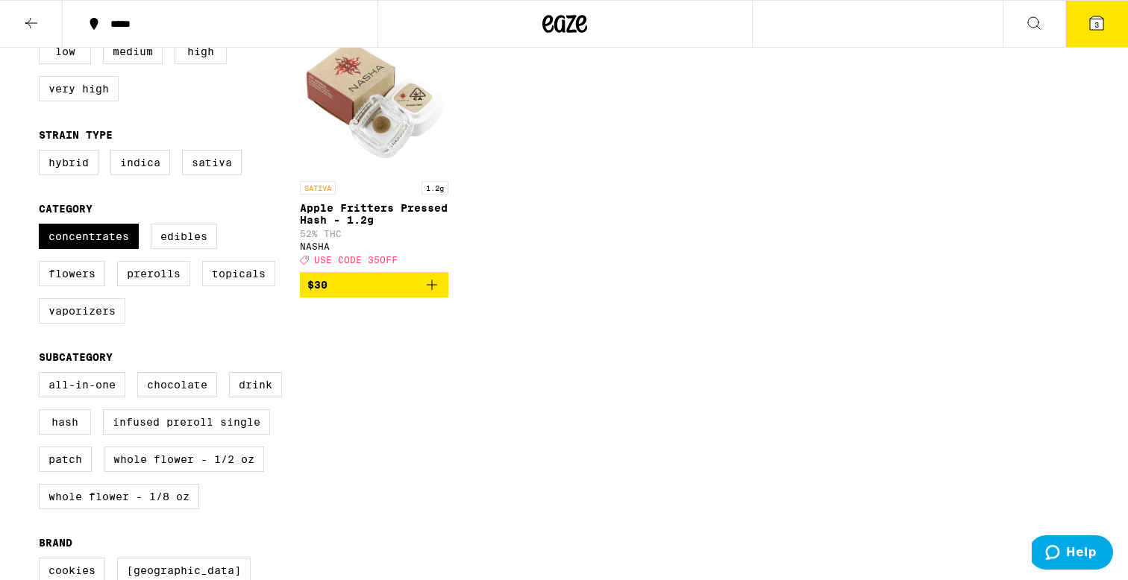
scroll to position [252, 0]
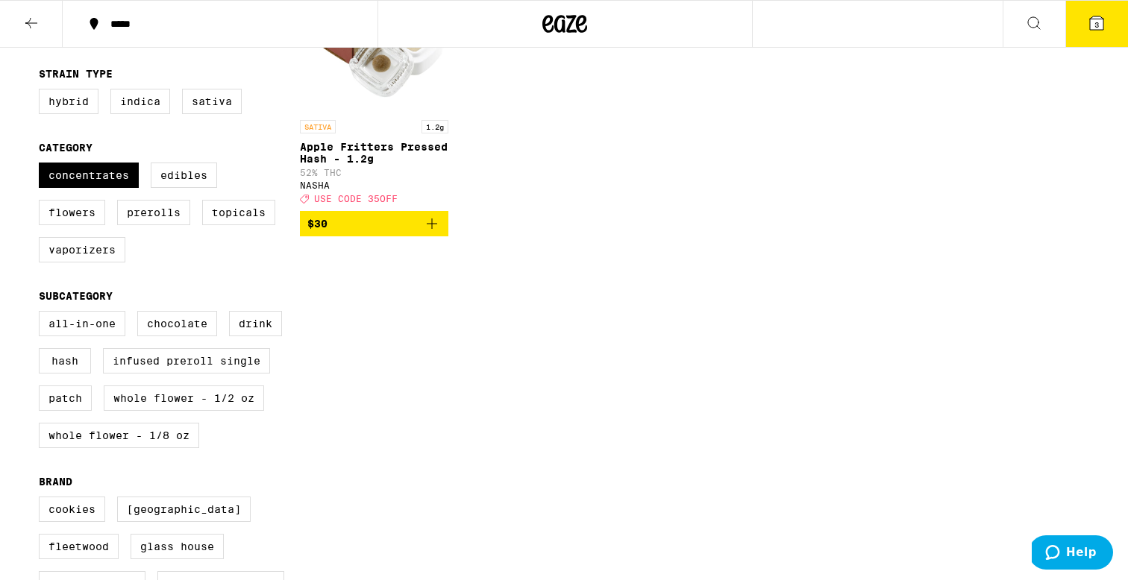
checkbox input "false"
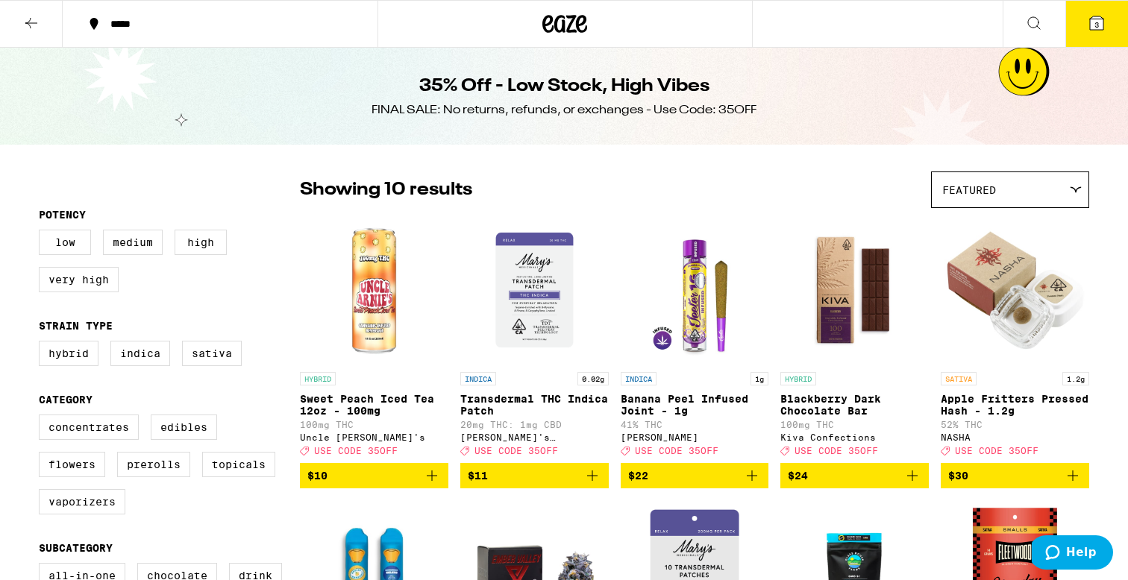
click at [494, 29] on div at bounding box center [564, 24] width 375 height 48
click at [559, 25] on icon at bounding box center [564, 23] width 45 height 27
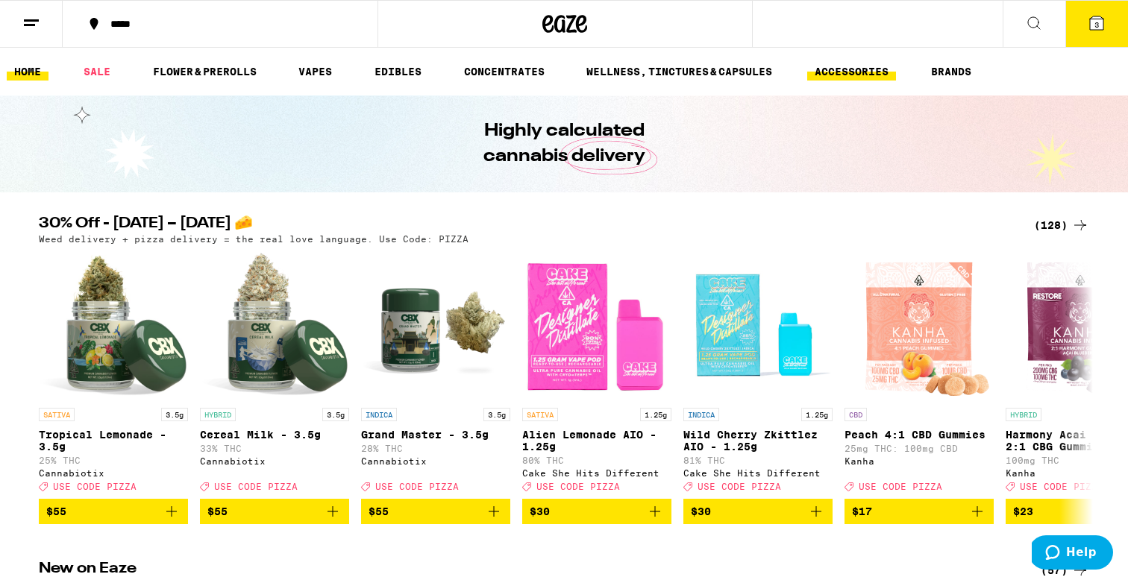
click at [835, 65] on link "ACCESSORIES" at bounding box center [851, 72] width 89 height 18
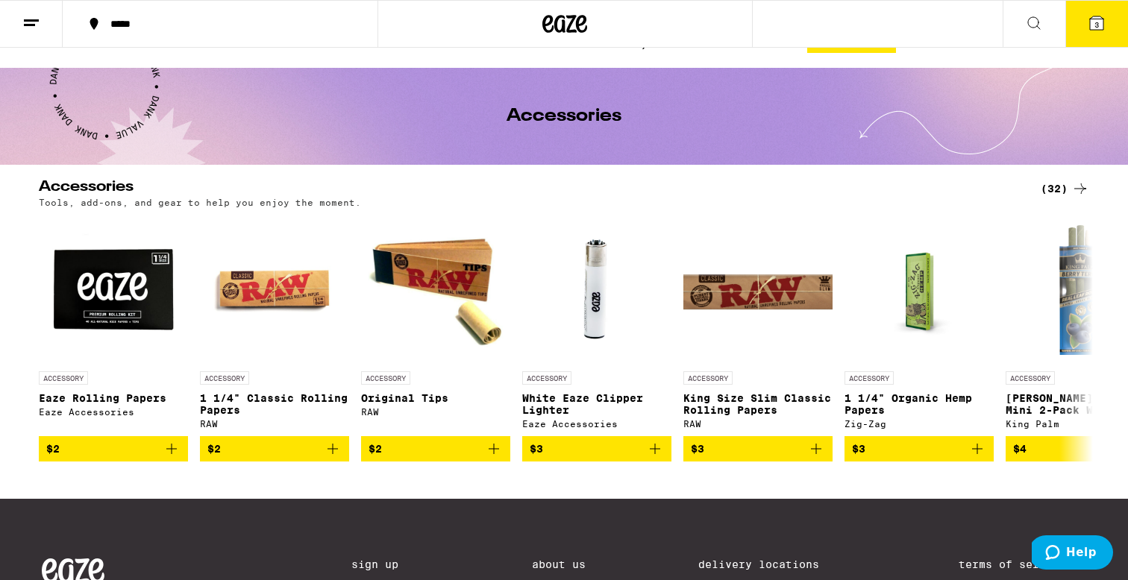
scroll to position [36, 0]
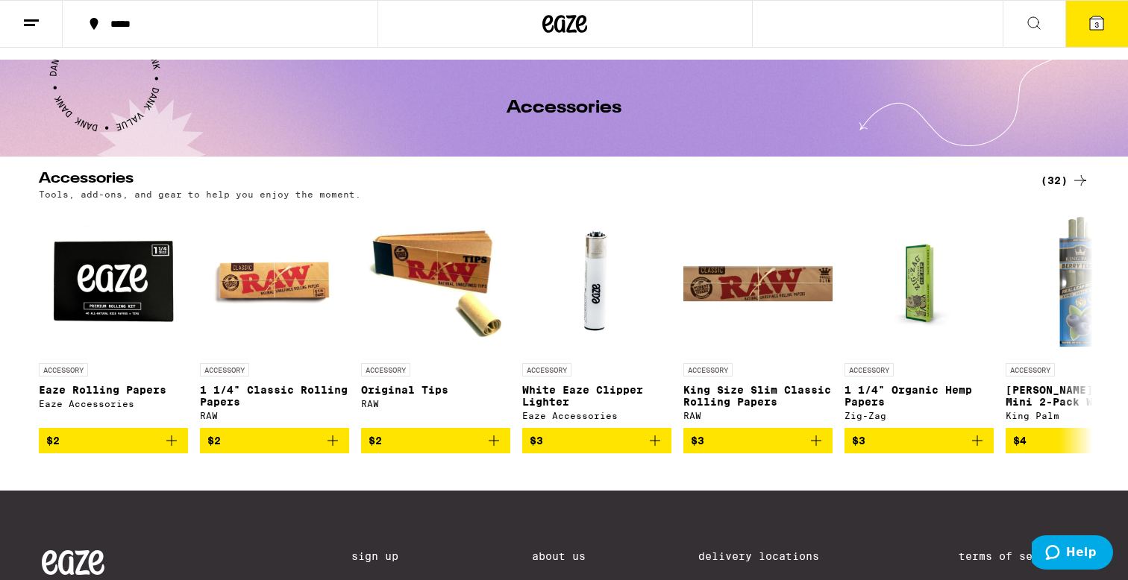
click at [1058, 176] on div "(32)" at bounding box center [1064, 181] width 48 height 18
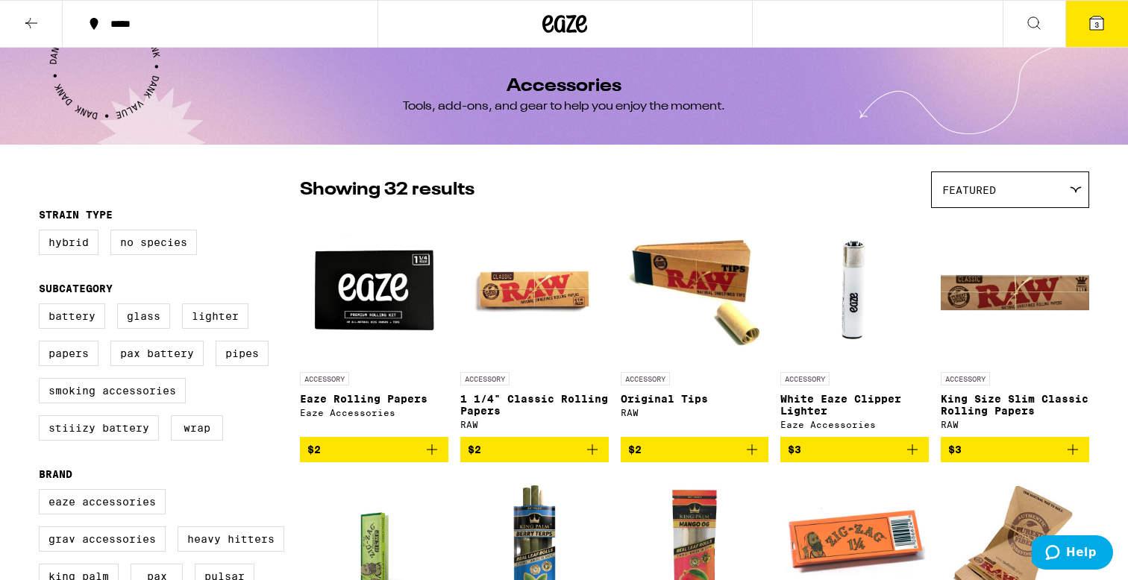
click at [555, 28] on icon at bounding box center [565, 24] width 22 height 18
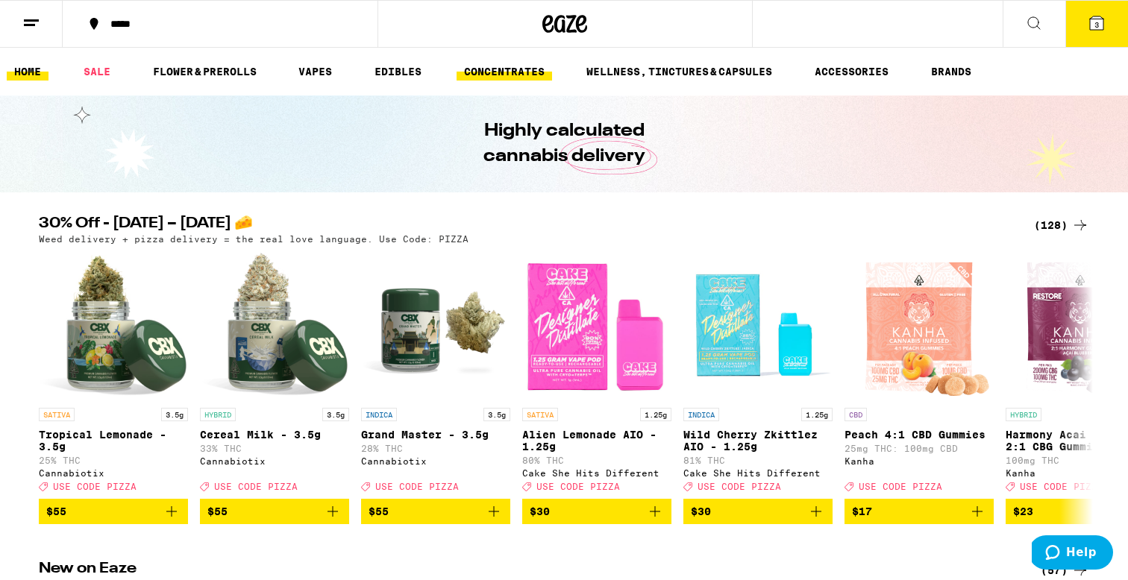
click at [520, 66] on link "CONCENTRATES" at bounding box center [503, 72] width 95 height 18
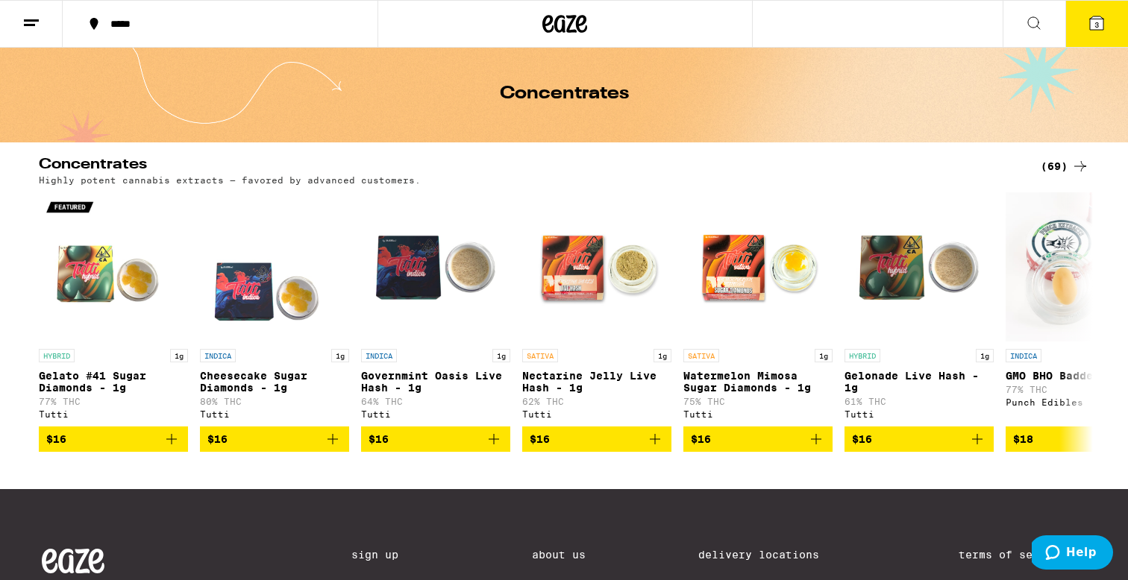
scroll to position [57, 0]
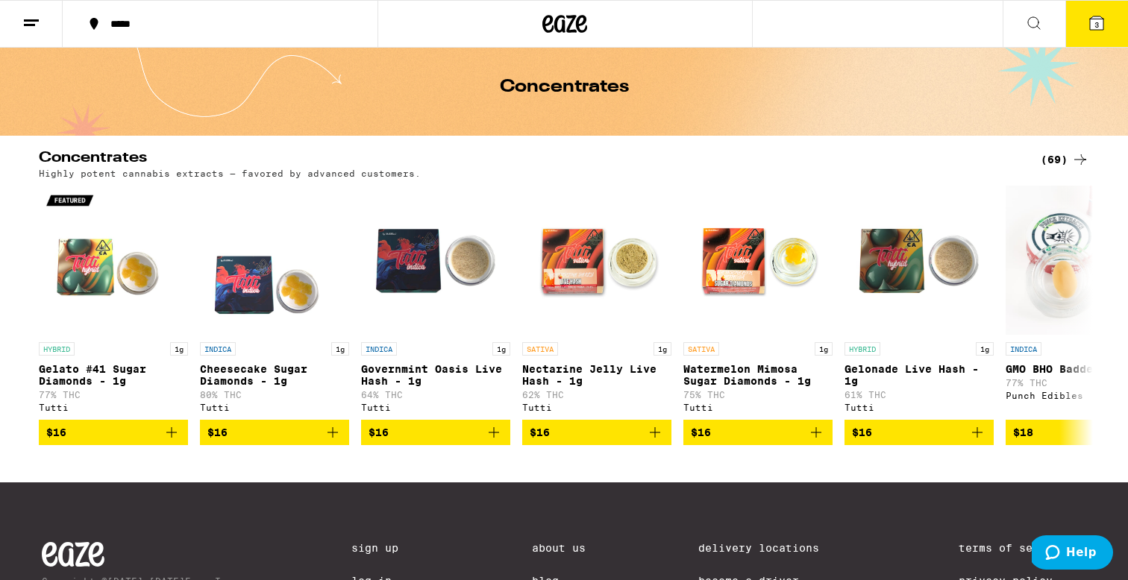
click at [1058, 164] on div "(69)" at bounding box center [1064, 160] width 48 height 18
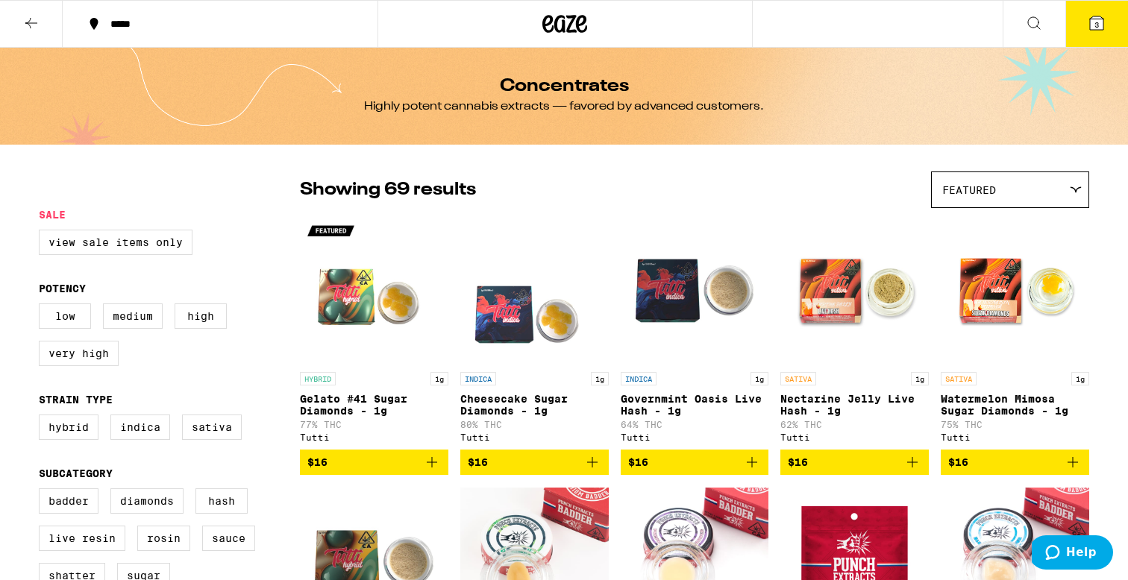
click at [1035, 187] on div "Featured" at bounding box center [1010, 189] width 157 height 35
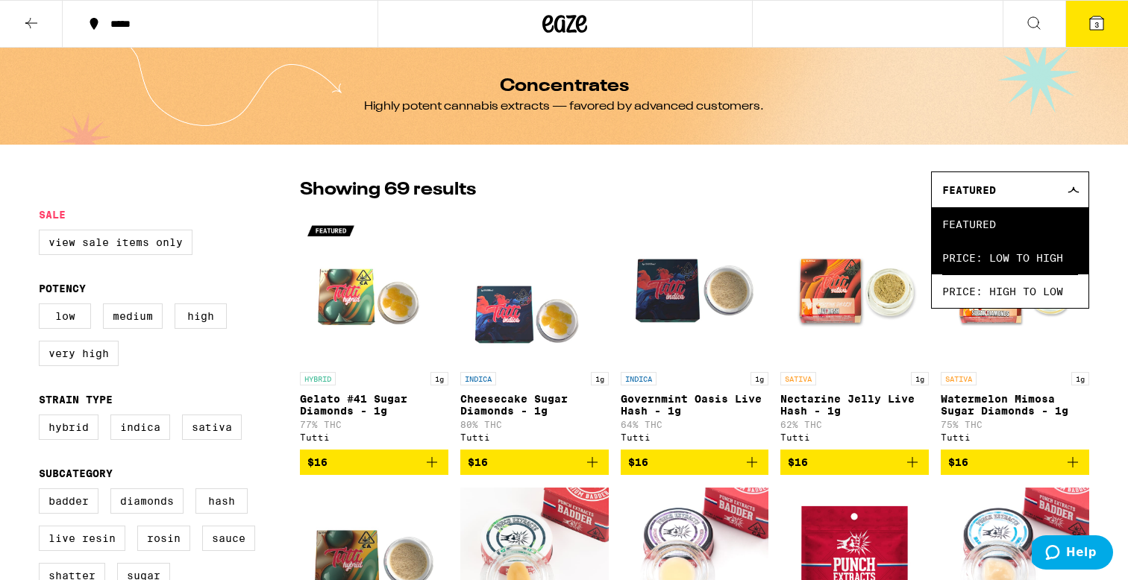
click at [1016, 255] on span "Price: Low to High" at bounding box center [1010, 258] width 136 height 34
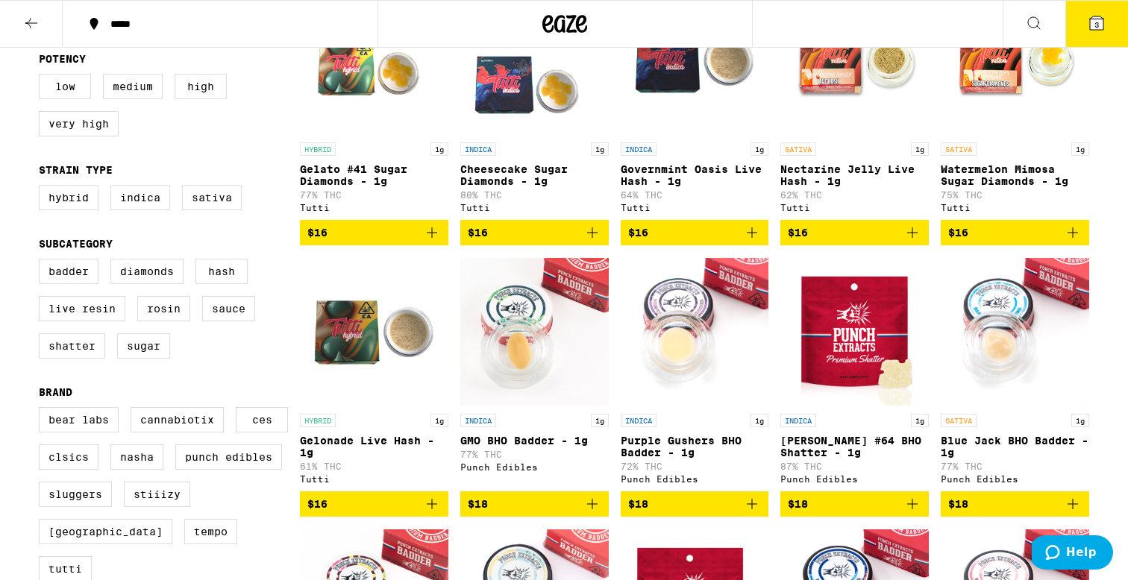
scroll to position [236, 0]
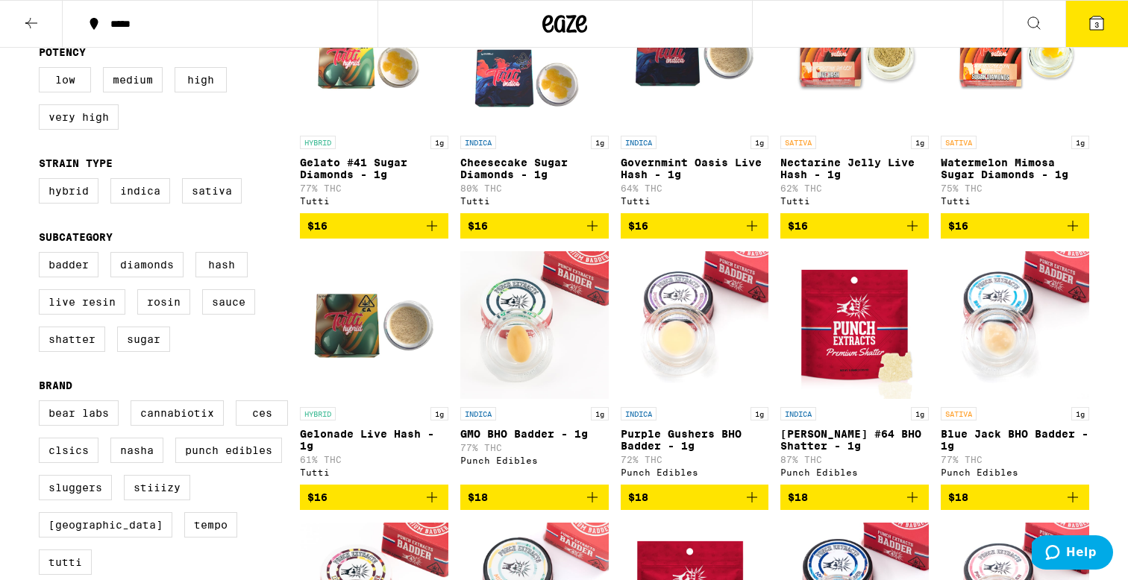
click at [437, 506] on icon "Add to bag" at bounding box center [432, 498] width 18 height 18
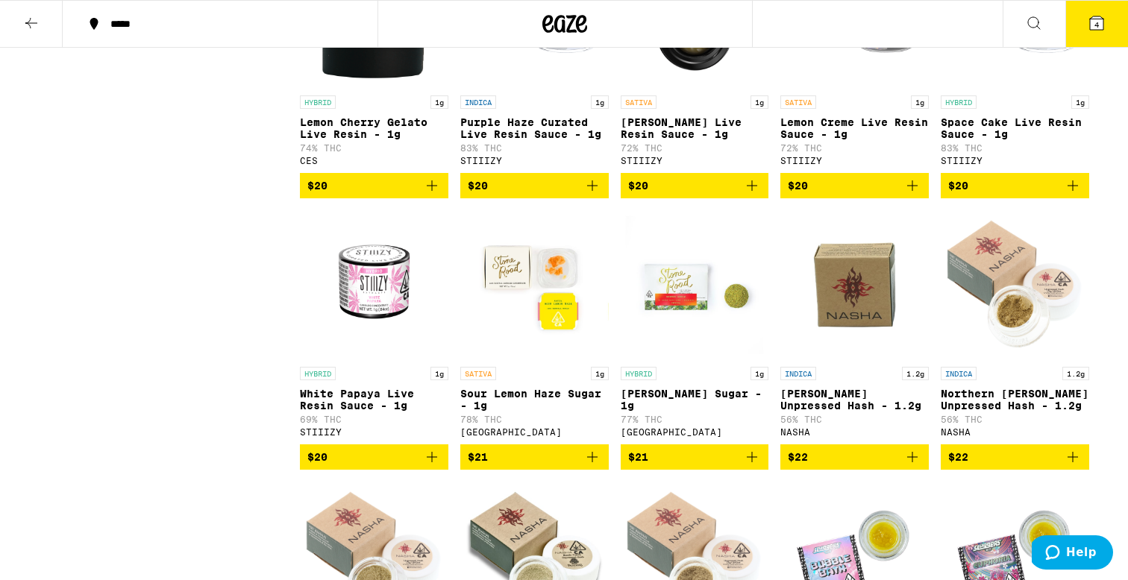
scroll to position [1633, 0]
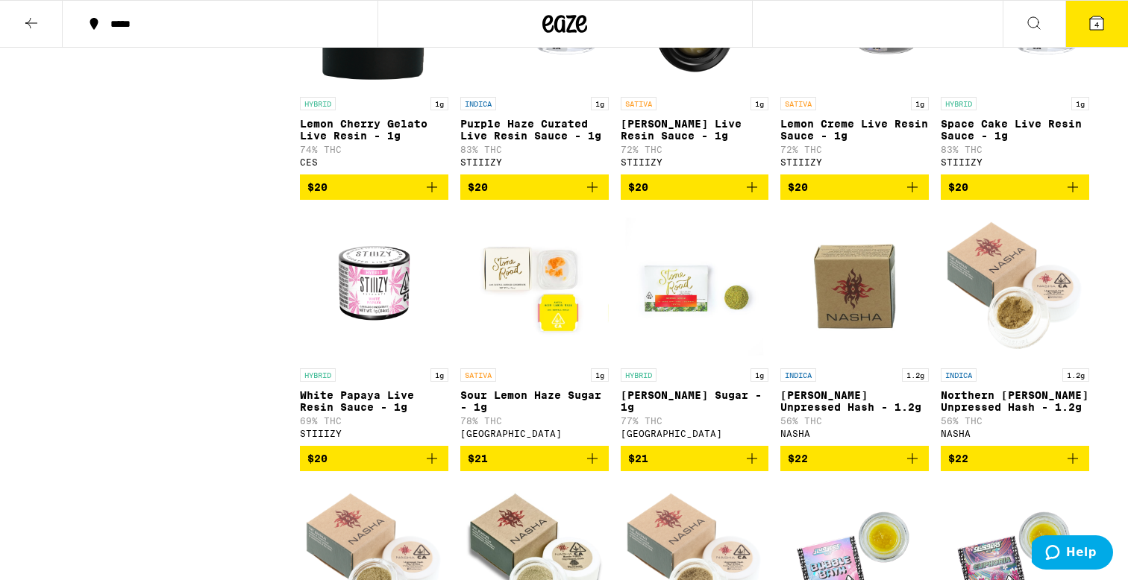
click at [710, 361] on img "Open page for Oreo Biscotti Sugar - 1g from Stone Road" at bounding box center [695, 286] width 148 height 149
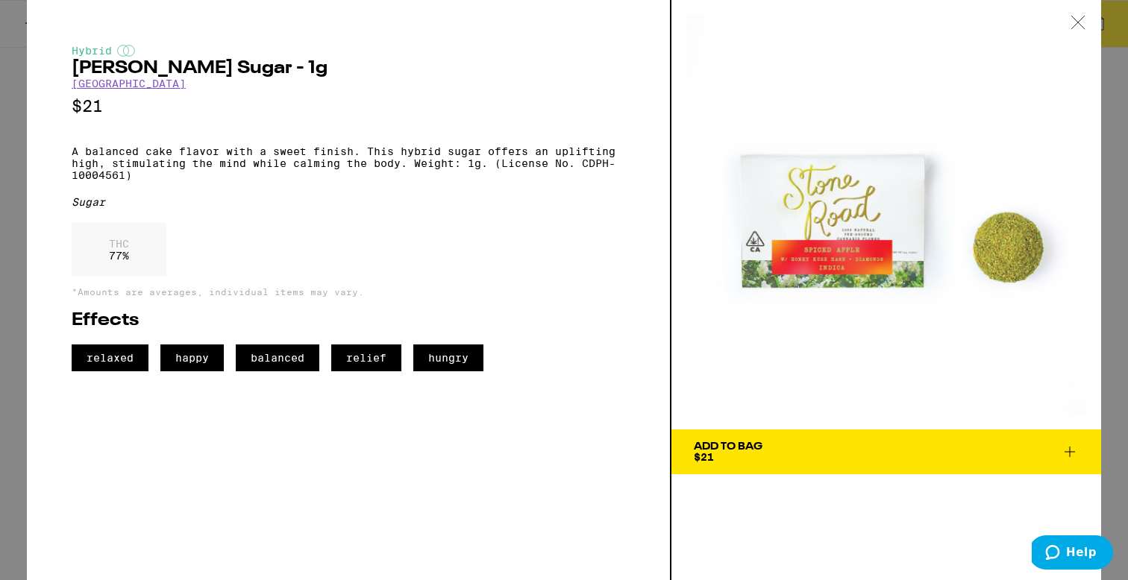
click at [838, 438] on button "Add To Bag $21" at bounding box center [886, 452] width 430 height 45
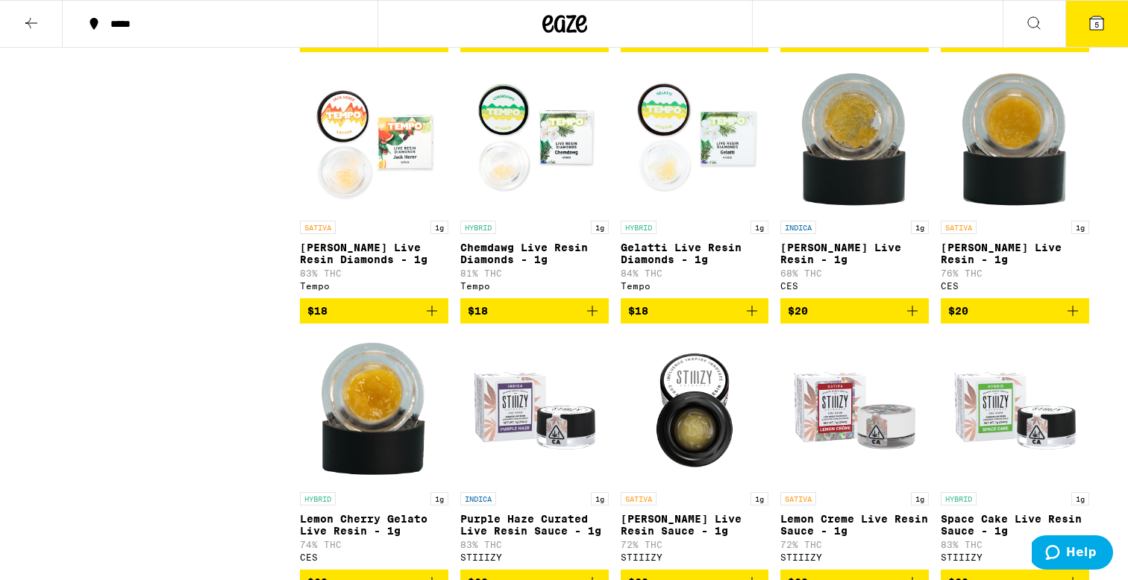
scroll to position [1218, 0]
